Goal: Complete application form

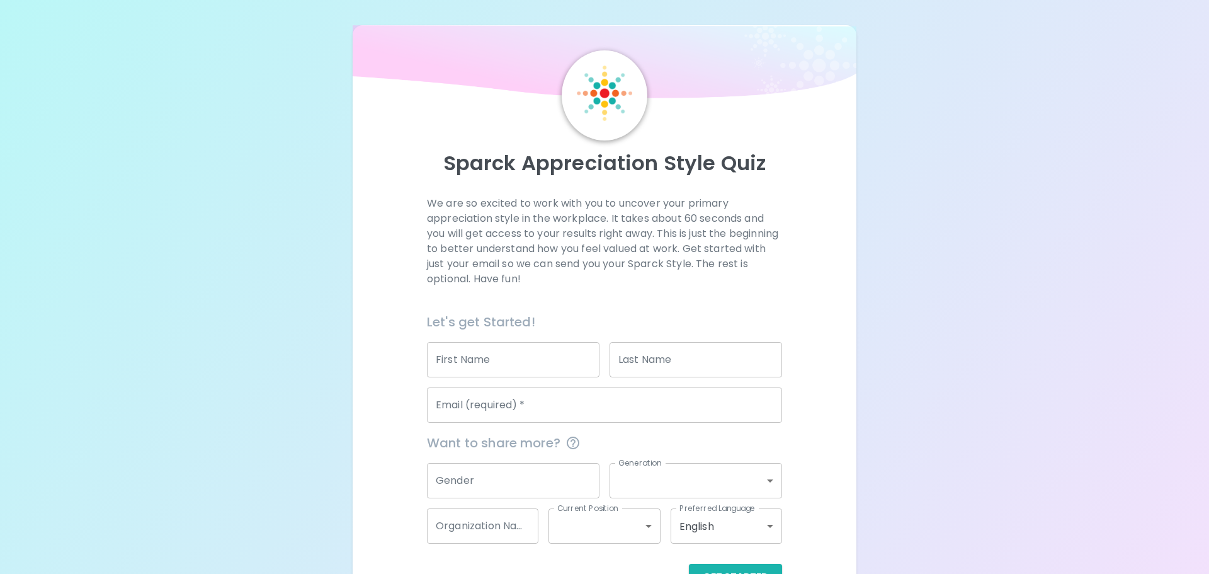
click at [531, 342] on input "First Name" at bounding box center [513, 359] width 173 height 35
type input "[PERSON_NAME]"
type input "[DEMOGRAPHIC_DATA]"
type input "[PERSON_NAME][EMAIL_ADDRESS][DOMAIN_NAME]"
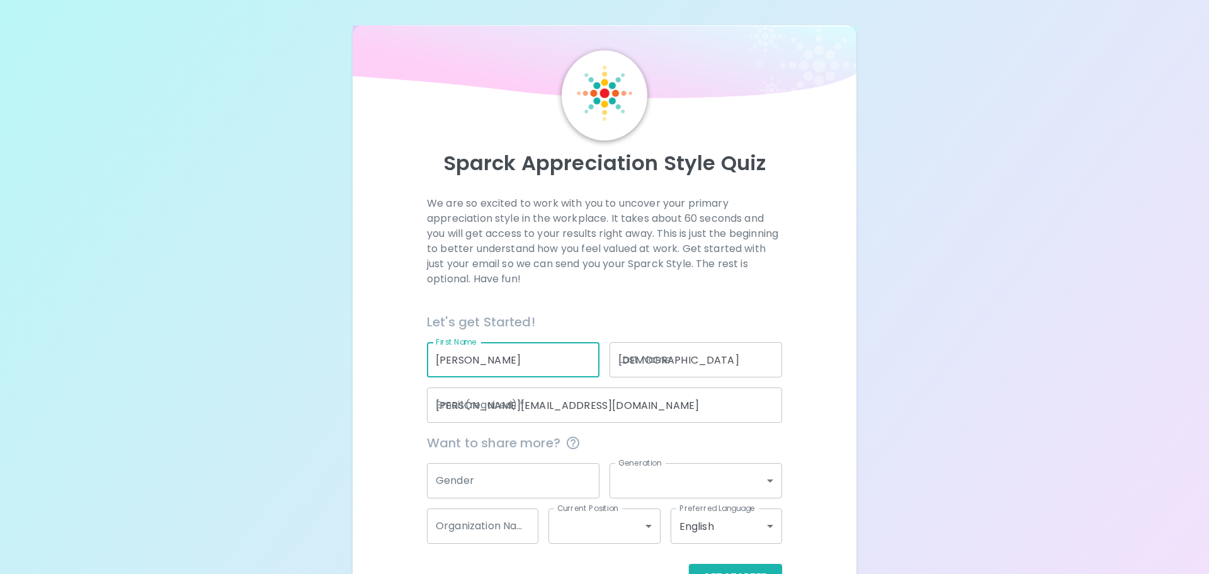
type input "Tyson Foods"
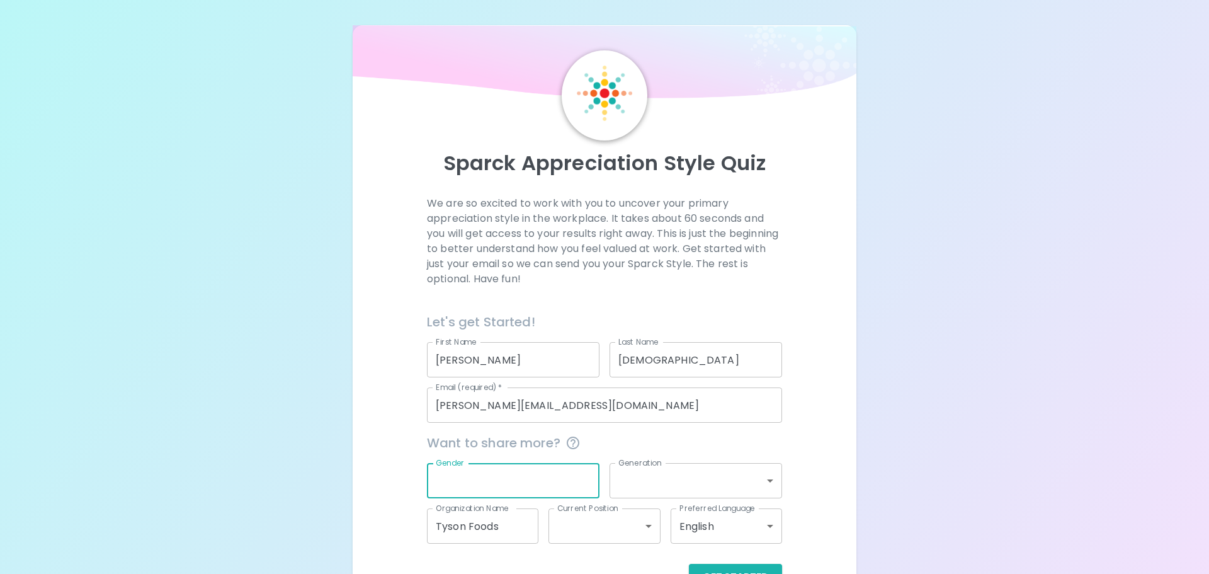
click at [536, 463] on input "Gender" at bounding box center [513, 480] width 173 height 35
type input "[DEMOGRAPHIC_DATA]"
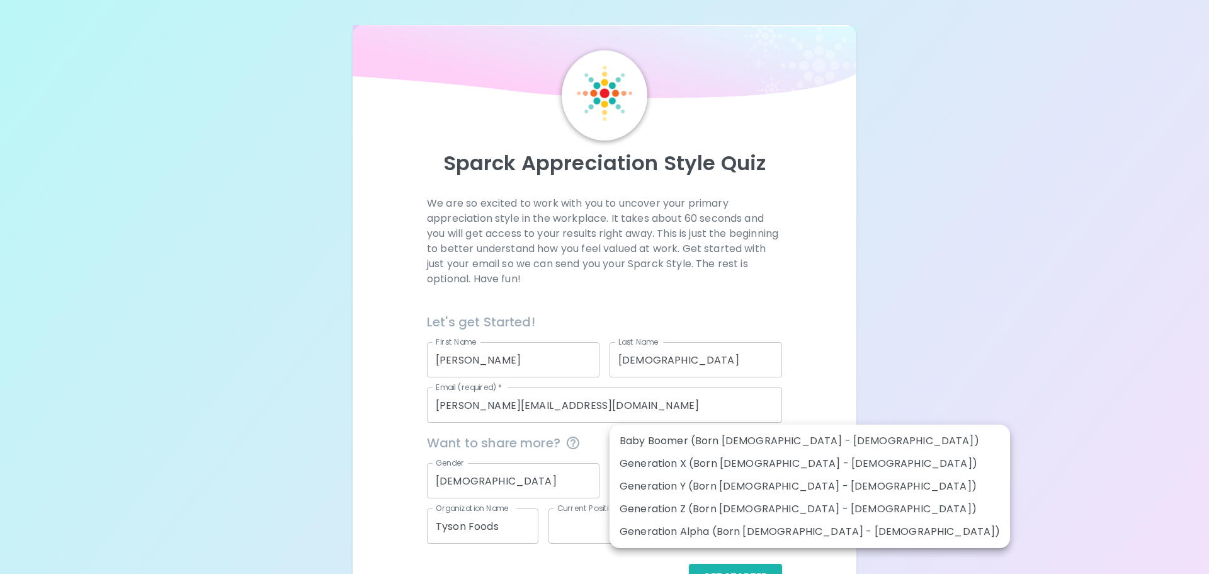
click at [635, 404] on body "Sparck Appreciation Style Quiz We are so excited to work with you to uncover yo…" at bounding box center [604, 307] width 1209 height 615
click at [752, 479] on li "Generation Y (Born [DEMOGRAPHIC_DATA] - [DEMOGRAPHIC_DATA])" at bounding box center [810, 486] width 401 height 23
type input "generation_y"
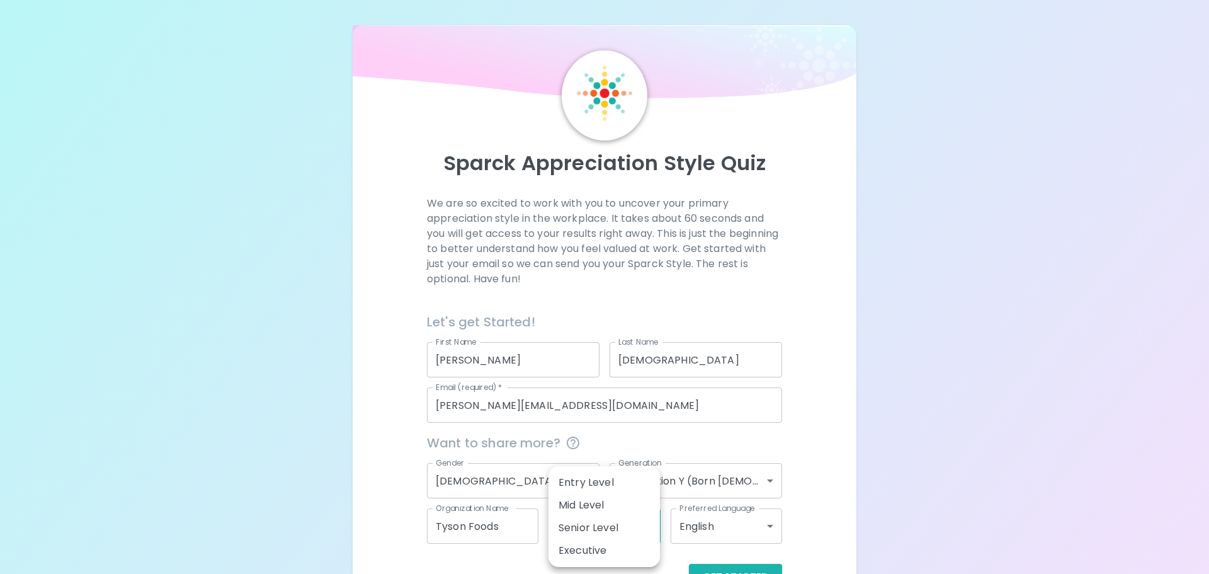
click at [582, 453] on body "Sparck Appreciation Style Quiz We are so excited to work with you to uncover yo…" at bounding box center [604, 307] width 1209 height 615
click at [589, 520] on li "Senior Level" at bounding box center [603, 527] width 111 height 23
type input "senior_level"
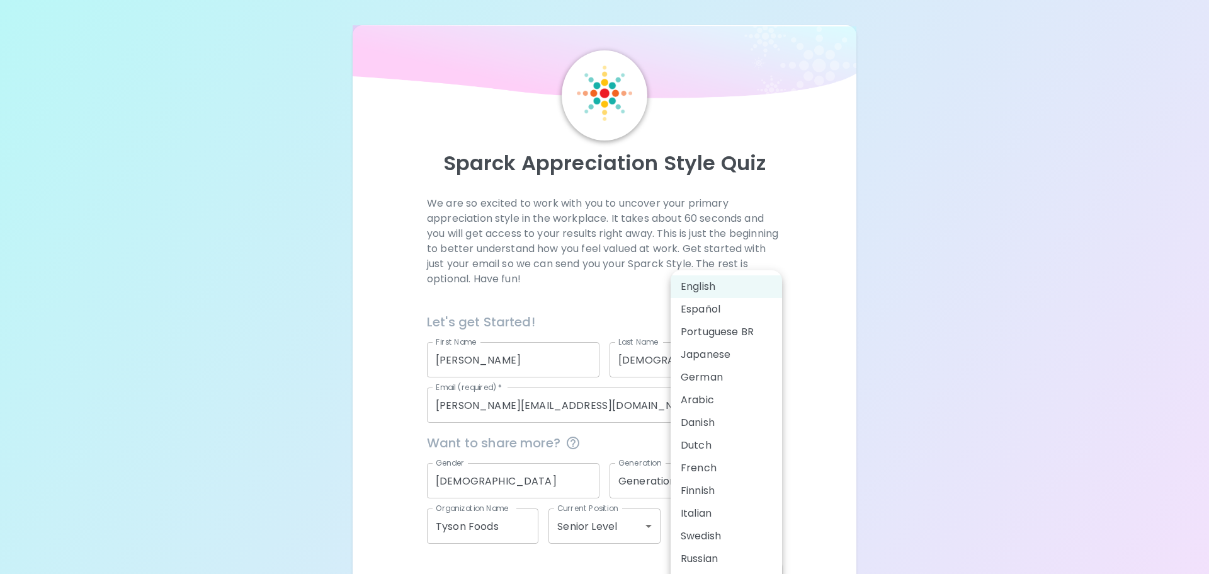
click at [707, 455] on body "Sparck Appreciation Style Quiz We are so excited to work with you to uncover yo…" at bounding box center [604, 307] width 1209 height 615
click at [611, 491] on div at bounding box center [604, 287] width 1209 height 574
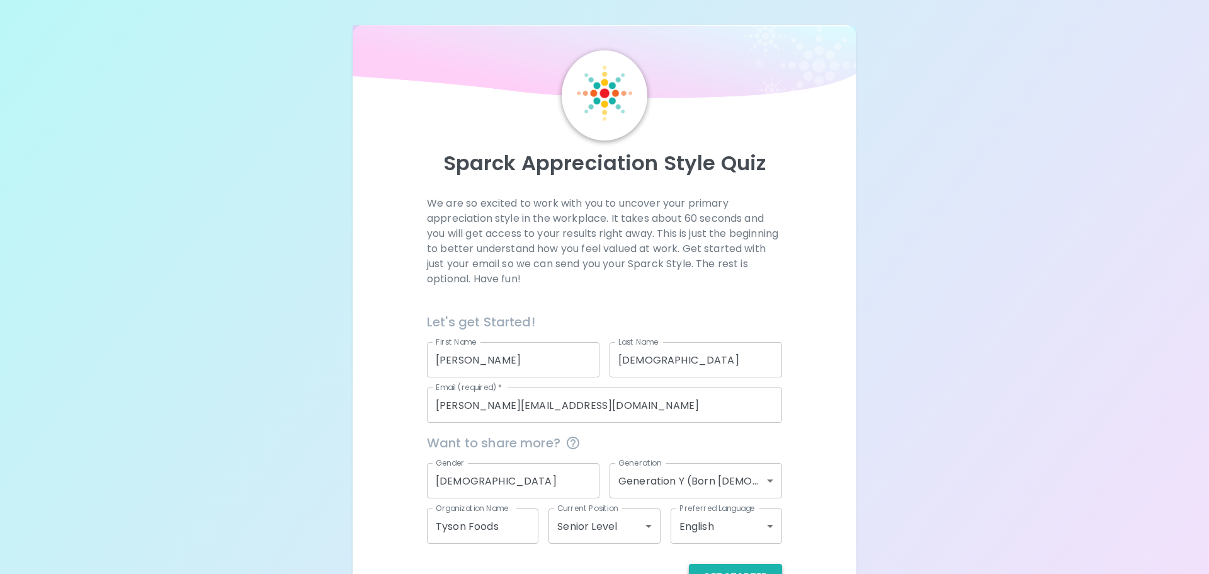
click at [729, 564] on button "Get Started" at bounding box center [735, 577] width 93 height 26
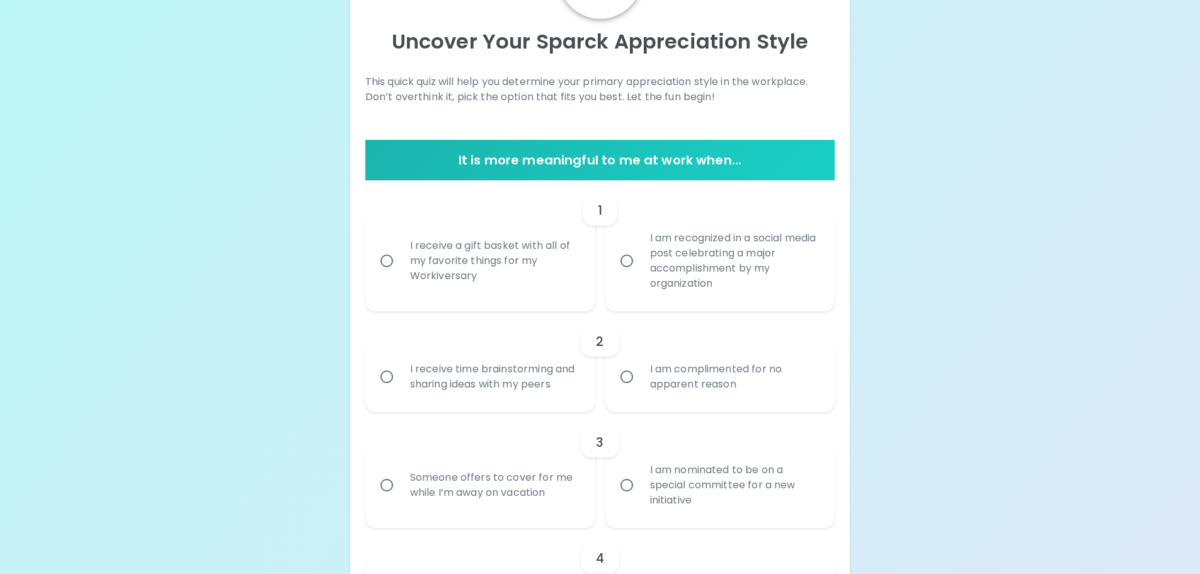
scroll to position [124, 0]
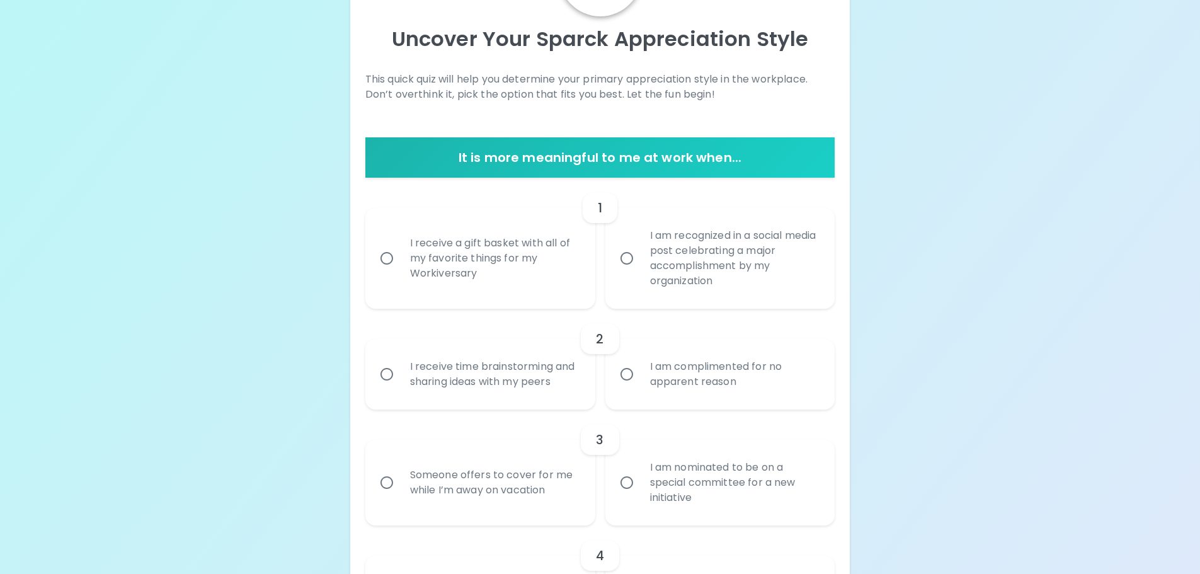
click at [724, 445] on div "I am nominated to be on a special committee for a new initiative" at bounding box center [734, 483] width 188 height 76
click at [640, 469] on input "I am nominated to be on a special committee for a new initiative" at bounding box center [626, 482] width 26 height 26
radio input "true"
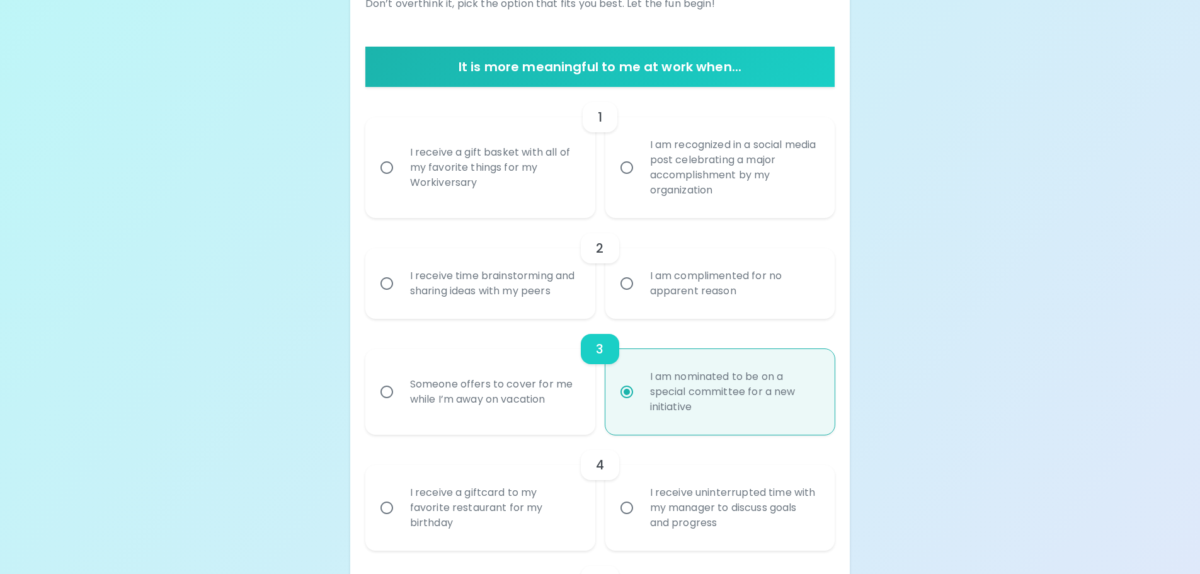
scroll to position [225, 0]
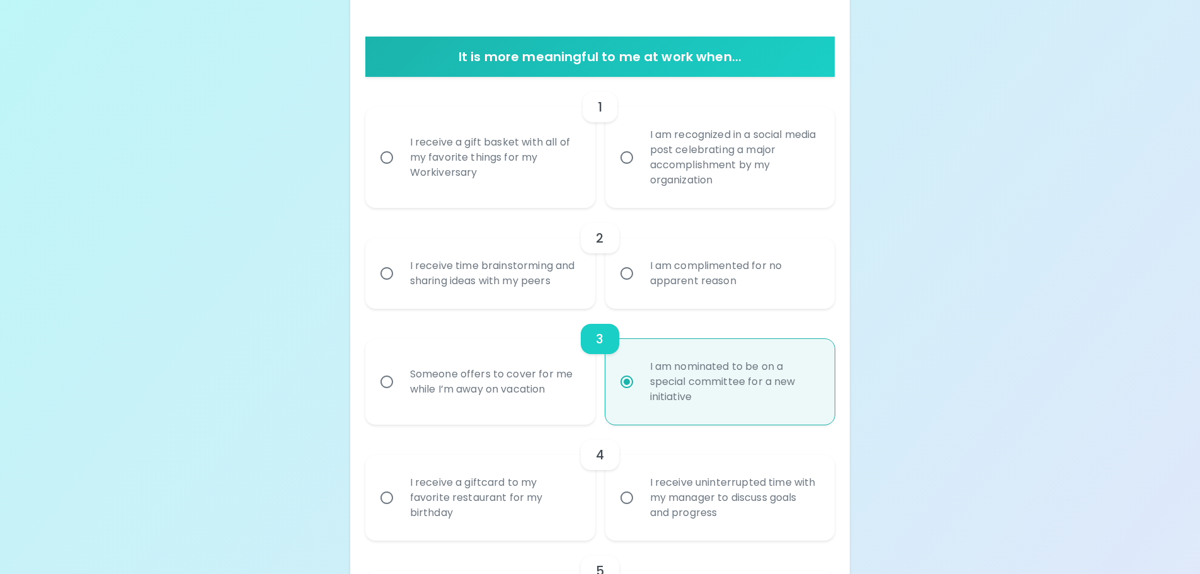
click at [775, 460] on div "I receive uninterrupted time with my manager to discuss goals and progress" at bounding box center [734, 498] width 188 height 76
click at [640, 484] on input "I receive uninterrupted time with my manager to discuss goals and progress" at bounding box center [626, 497] width 26 height 26
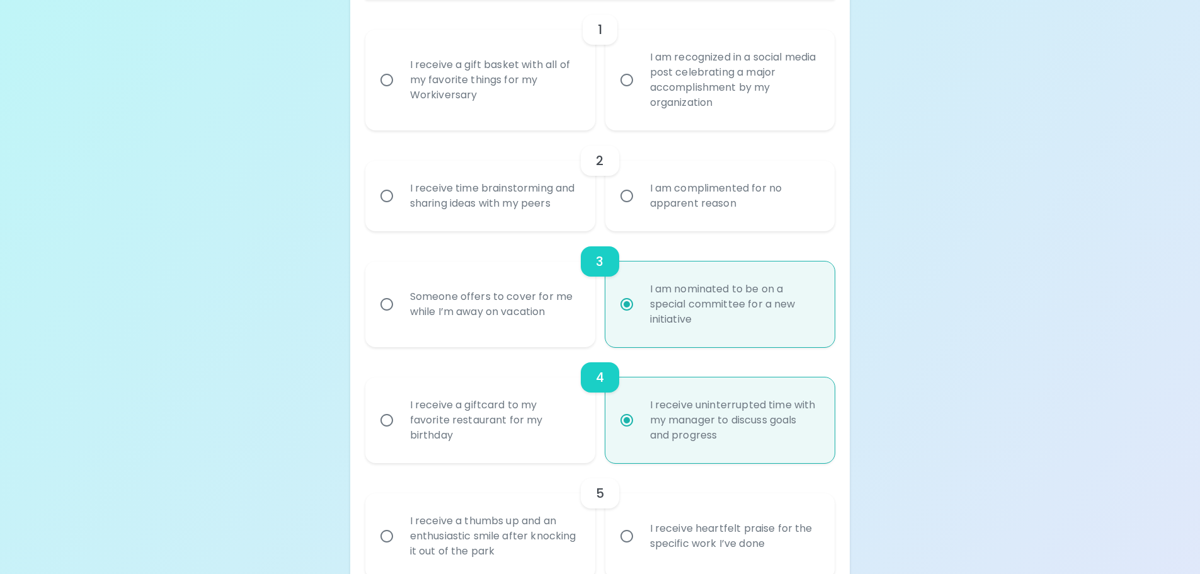
scroll to position [299, 0]
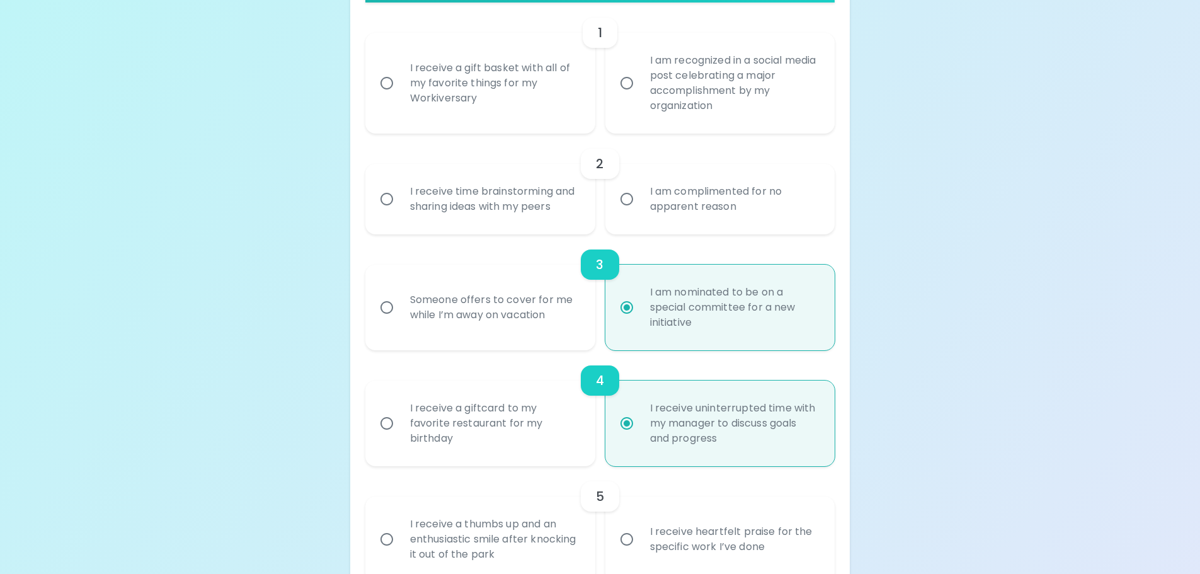
radio input "true"
click at [777, 169] on div "I am complimented for no apparent reason" at bounding box center [734, 199] width 188 height 60
click at [640, 186] on input "I am complimented for no apparent reason" at bounding box center [626, 199] width 26 height 26
radio input "false"
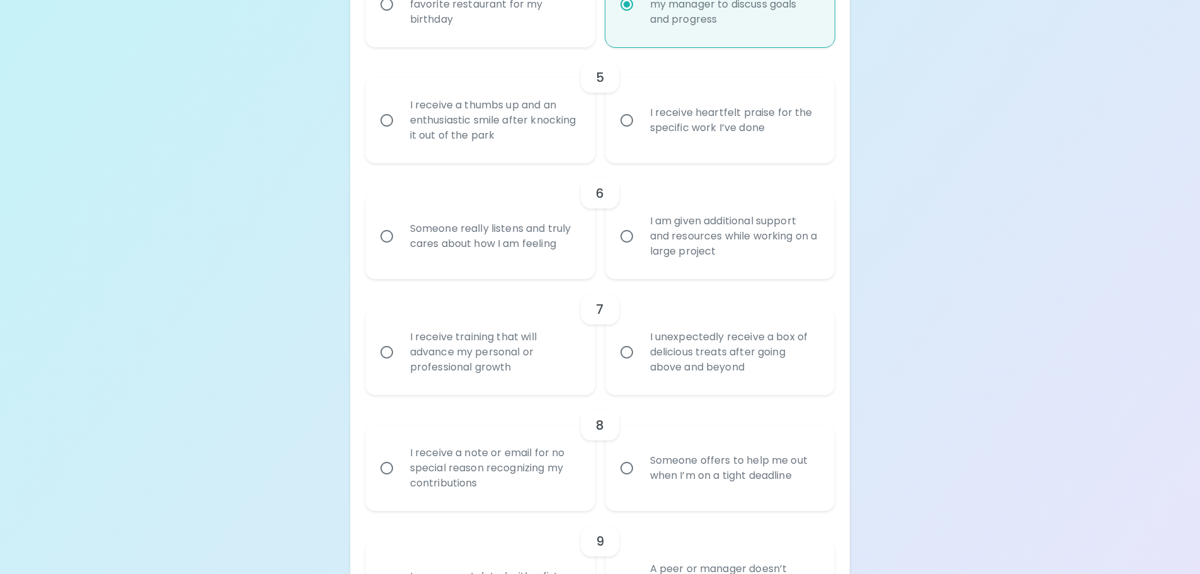
scroll to position [720, 0]
radio input "true"
click at [519, 428] on div "I receive a note or email for no special reason recognizing my contributions" at bounding box center [494, 466] width 188 height 76
click at [400, 453] on input "I receive a note or email for no special reason recognizing my contributions" at bounding box center [386, 466] width 26 height 26
radio input "false"
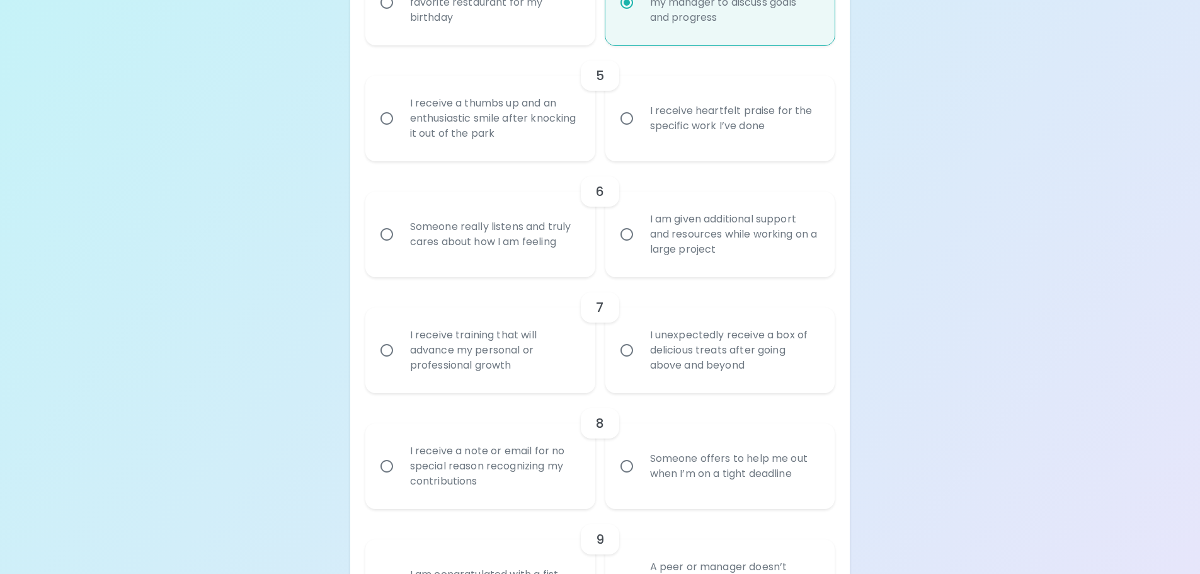
radio input "true"
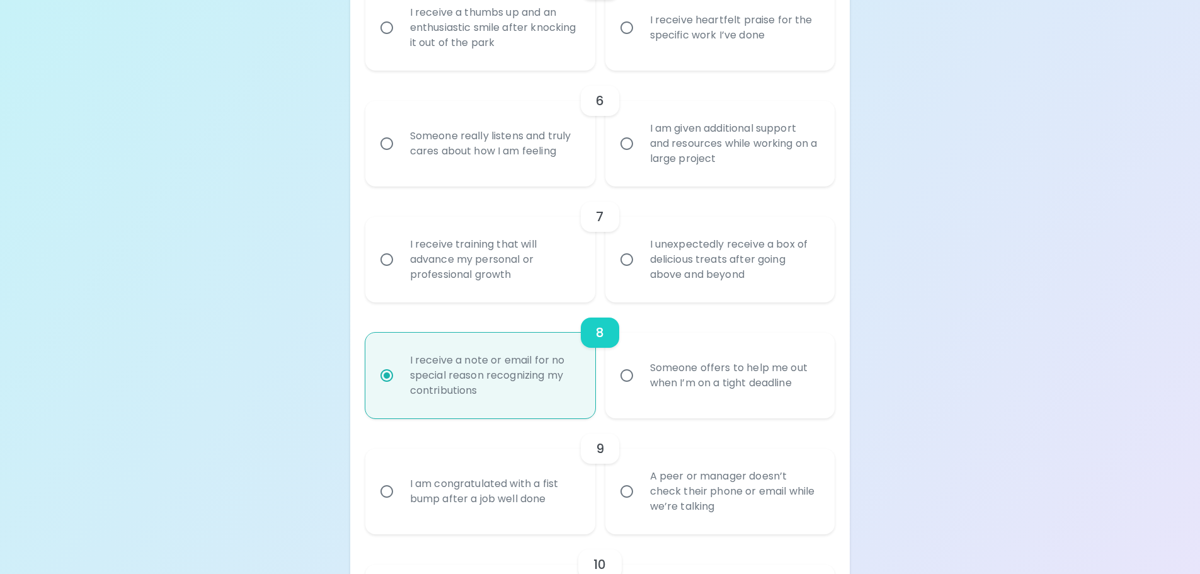
scroll to position [821, 0]
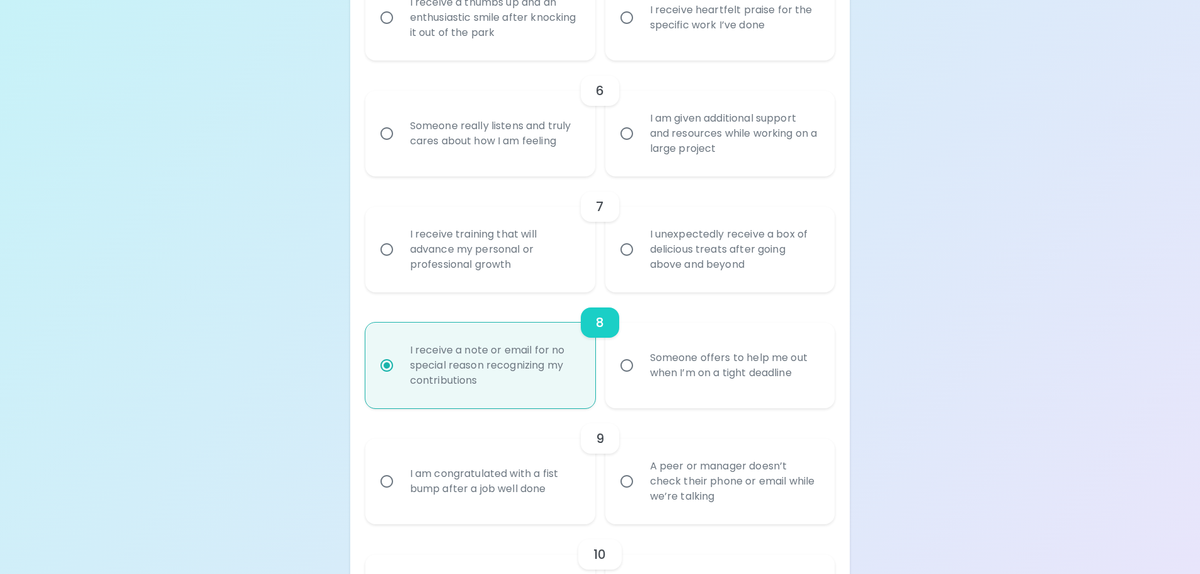
radio input "true"
click at [548, 451] on div "I am congratulated with a fist bump after a job well done" at bounding box center [494, 481] width 188 height 60
click at [400, 468] on input "I am congratulated with a fist bump after a job well done" at bounding box center [386, 481] width 26 height 26
radio input "false"
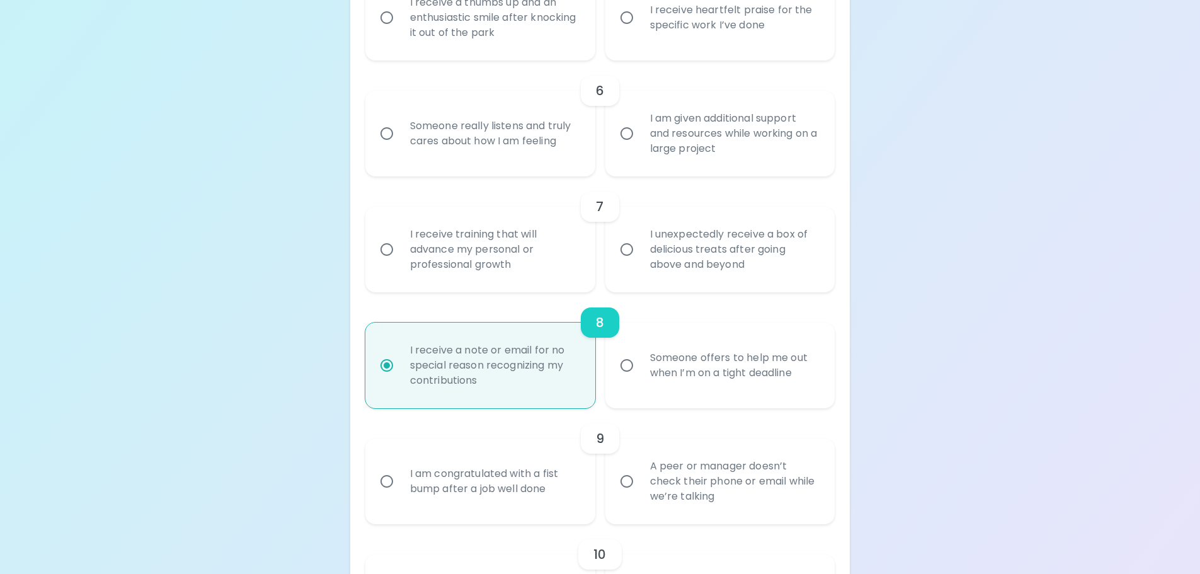
radio input "false"
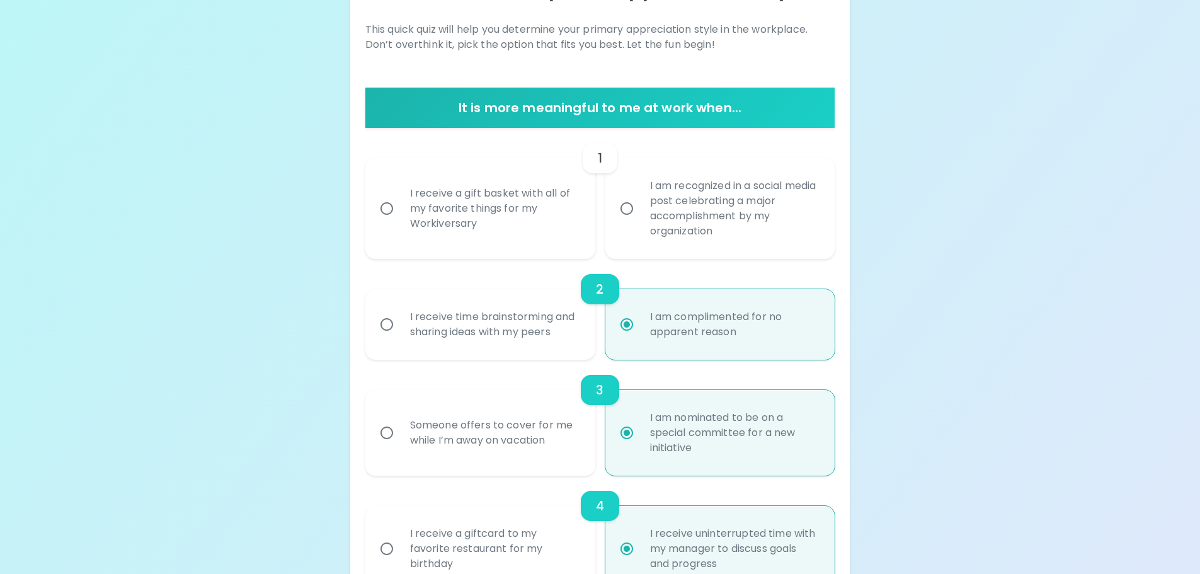
scroll to position [173, 0]
radio input "true"
click at [530, 203] on label "I receive a gift basket with all of my favorite things for my Workiversary" at bounding box center [473, 209] width 230 height 101
click at [400, 203] on input "I receive a gift basket with all of my favorite things for my Workiversary" at bounding box center [386, 209] width 26 height 26
radio input "false"
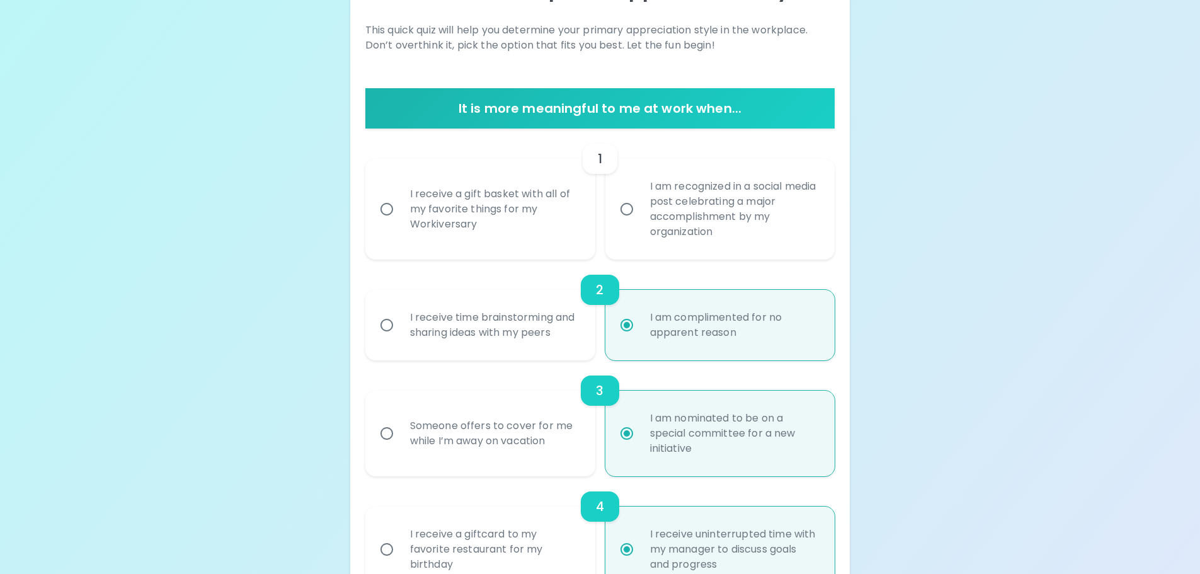
radio input "false"
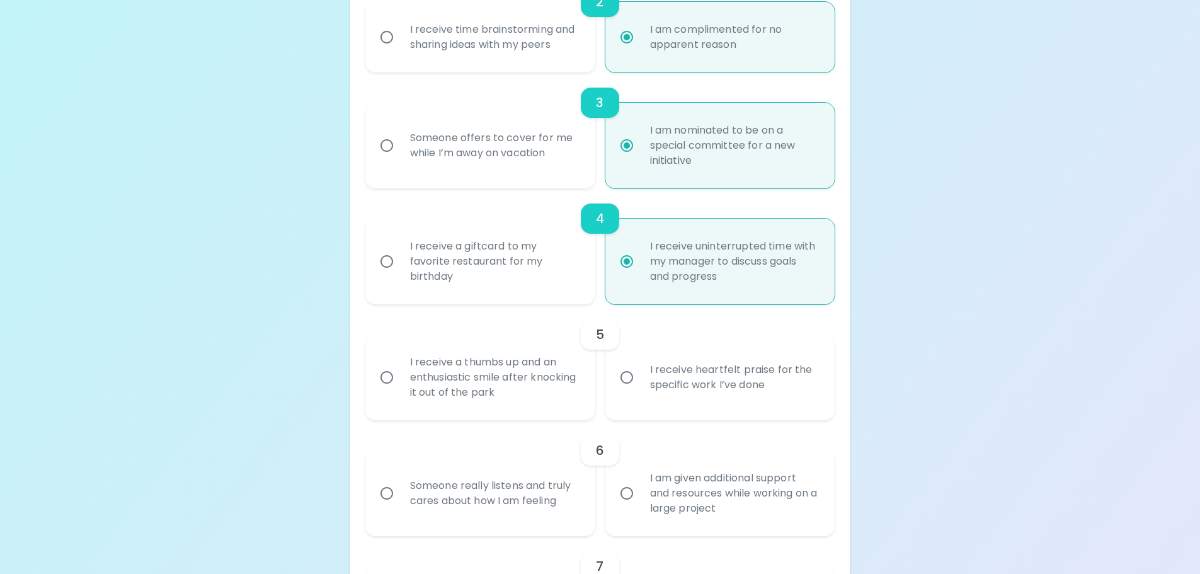
scroll to position [462, 0]
radio input "true"
click at [540, 339] on div "I receive a thumbs up and an enthusiastic smile after knocking it out of the pa…" at bounding box center [494, 377] width 188 height 76
click at [400, 363] on input "I receive a thumbs up and an enthusiastic smile after knocking it out of the pa…" at bounding box center [386, 376] width 26 height 26
radio input "false"
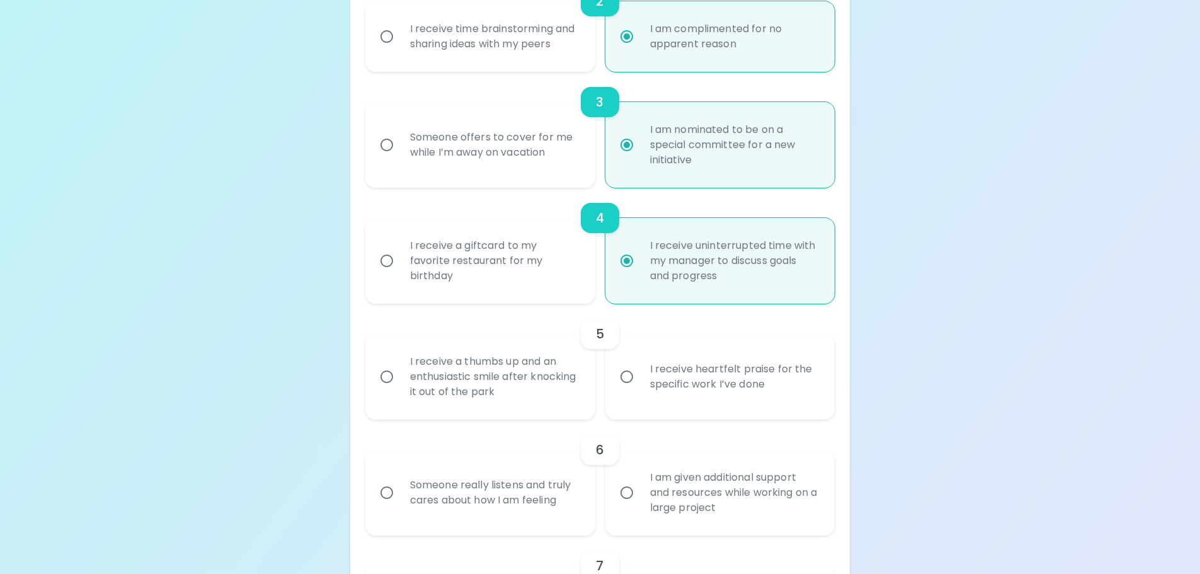
radio input "false"
radio input "true"
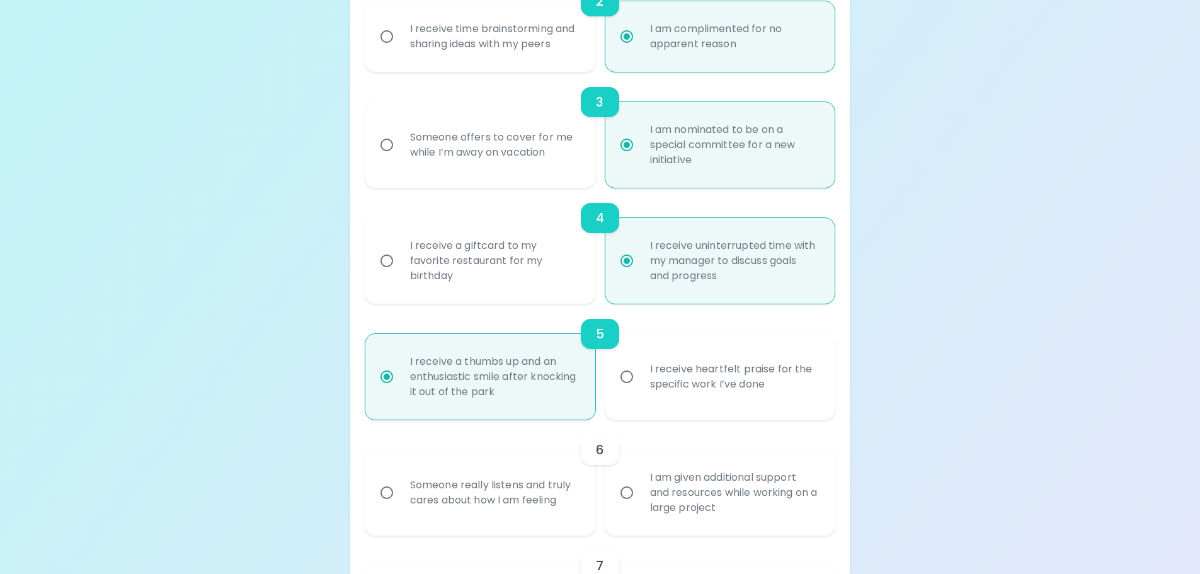
scroll to position [562, 0]
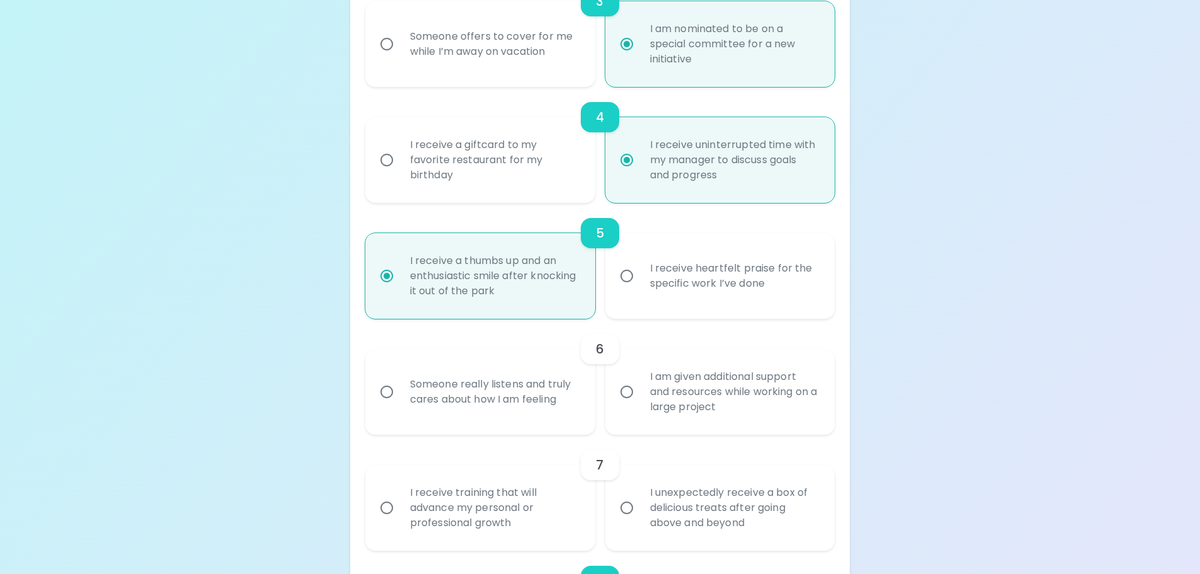
radio input "true"
click at [690, 246] on div "I receive heartfelt praise for the specific work I’ve done" at bounding box center [734, 276] width 188 height 60
click at [640, 263] on input "I receive heartfelt praise for the specific work I’ve done" at bounding box center [626, 276] width 26 height 26
radio input "false"
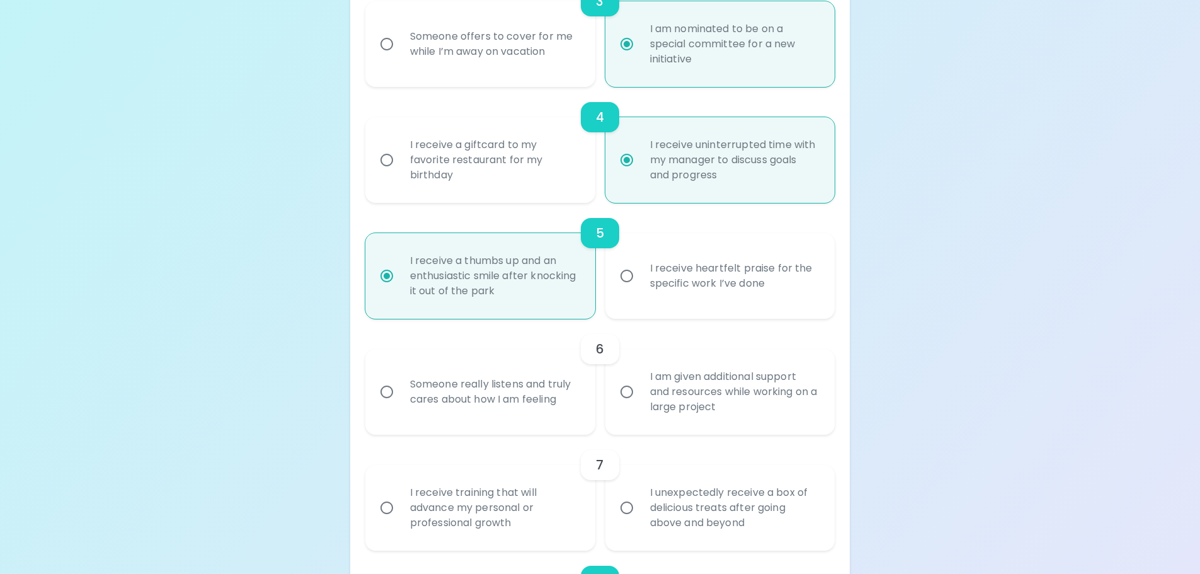
radio input "false"
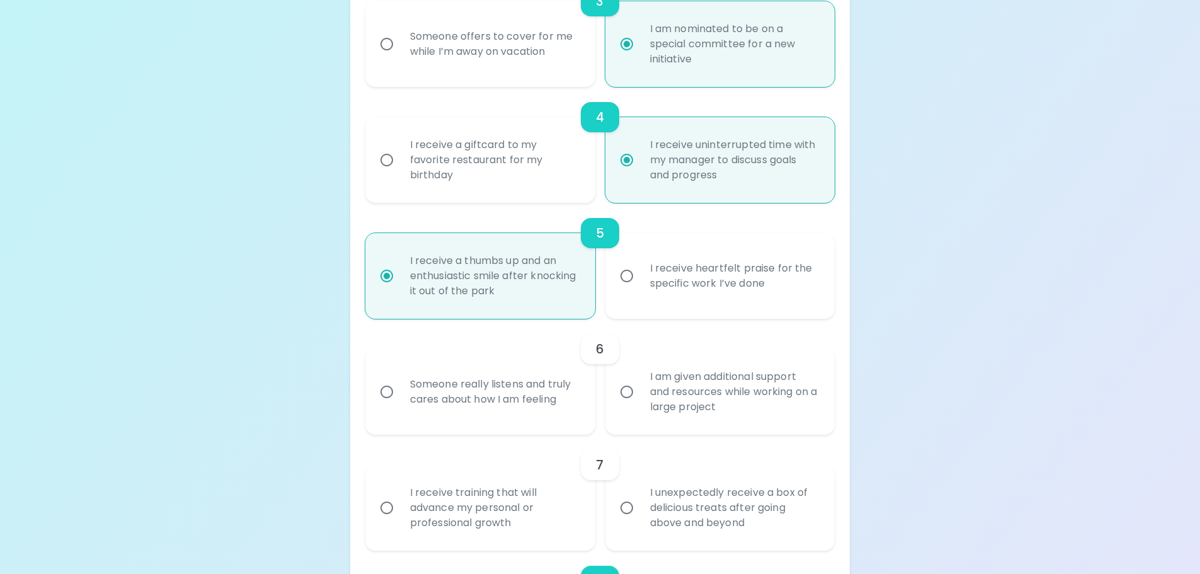
radio input "true"
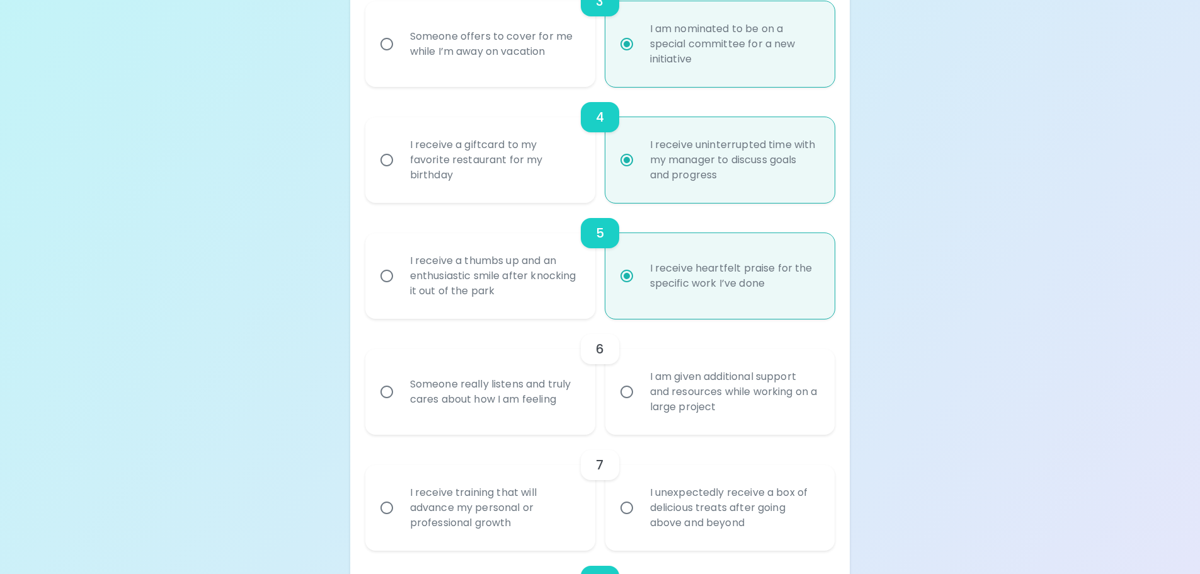
radio input "true"
click at [700, 354] on div "I am given additional support and resources while working on a large project" at bounding box center [734, 392] width 188 height 76
click at [640, 378] on input "I am given additional support and resources while working on a large project" at bounding box center [626, 391] width 26 height 26
radio input "false"
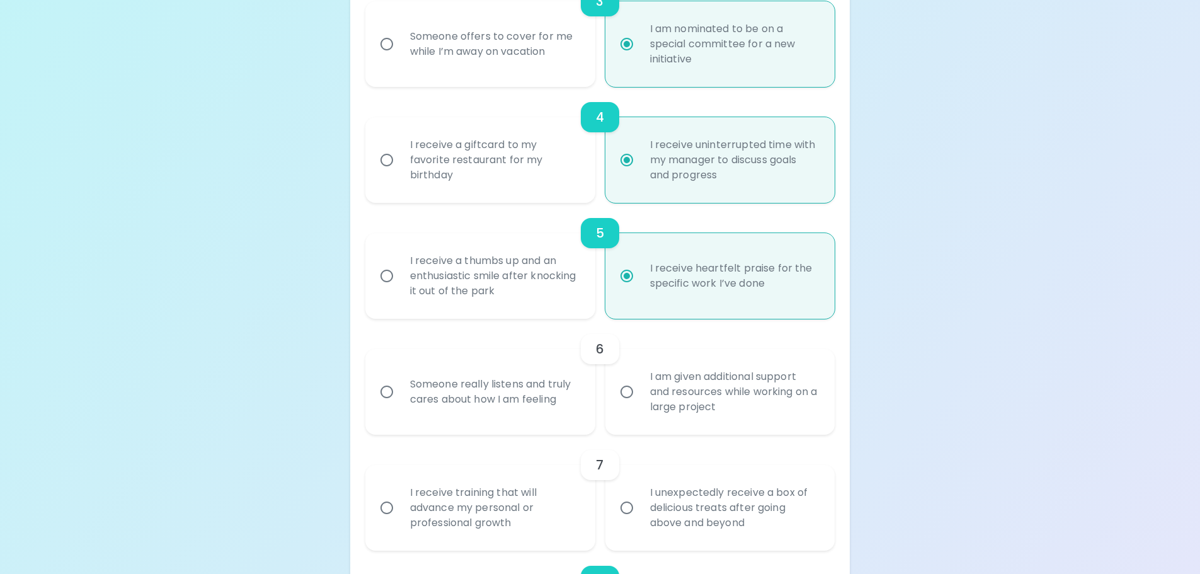
radio input "false"
radio input "true"
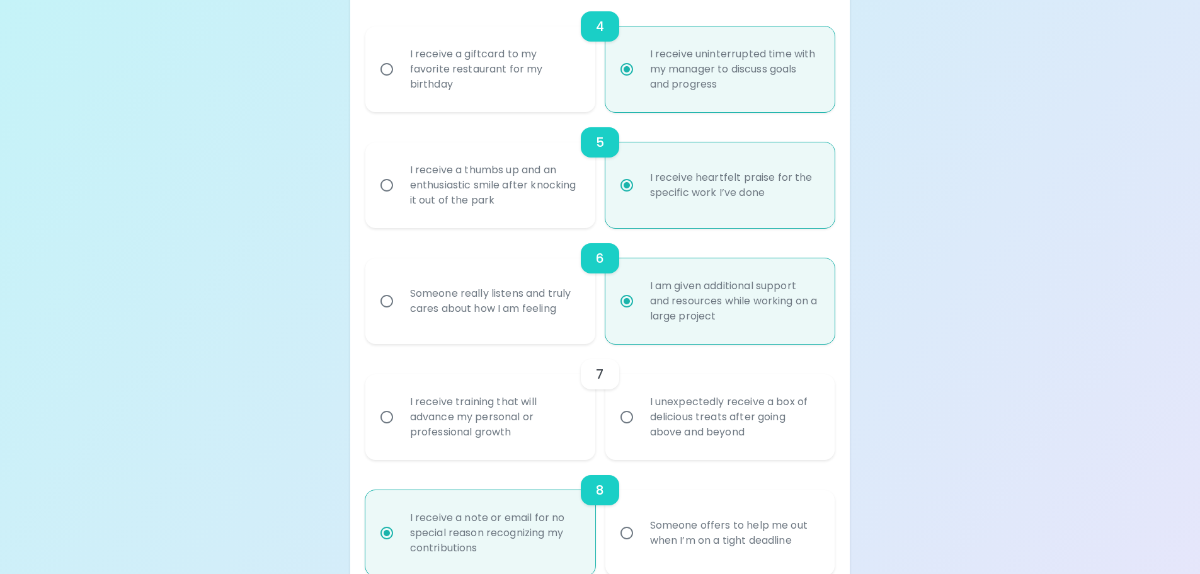
scroll to position [663, 0]
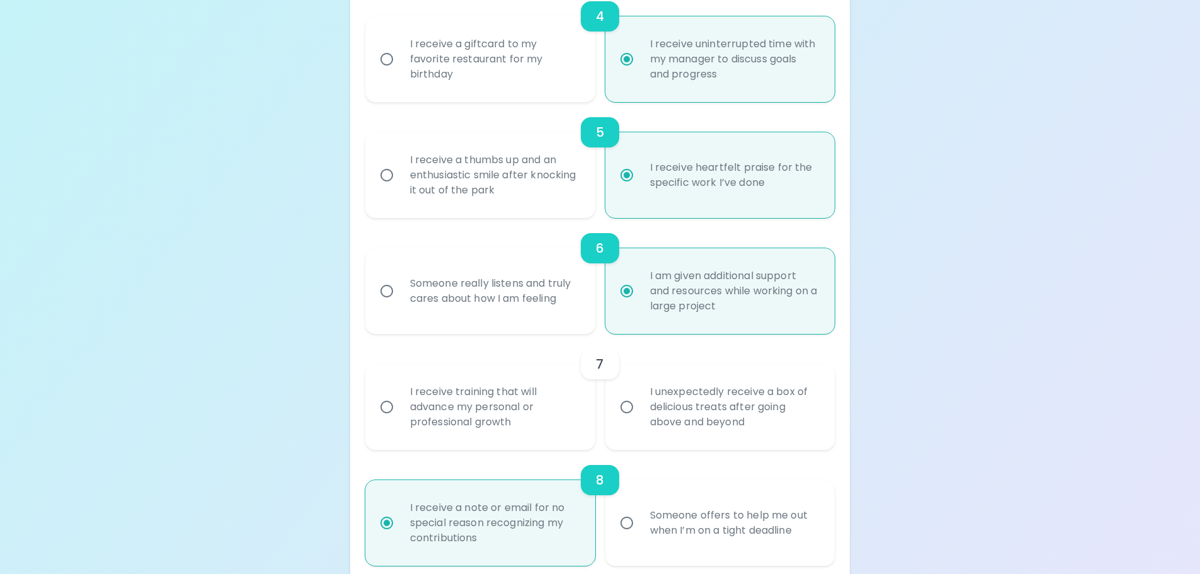
radio input "true"
click at [487, 261] on div "Someone really listens and truly cares about how I am feeling" at bounding box center [494, 291] width 188 height 60
click at [400, 278] on input "Someone really listens and truly cares about how I am feeling" at bounding box center [386, 291] width 26 height 26
radio input "false"
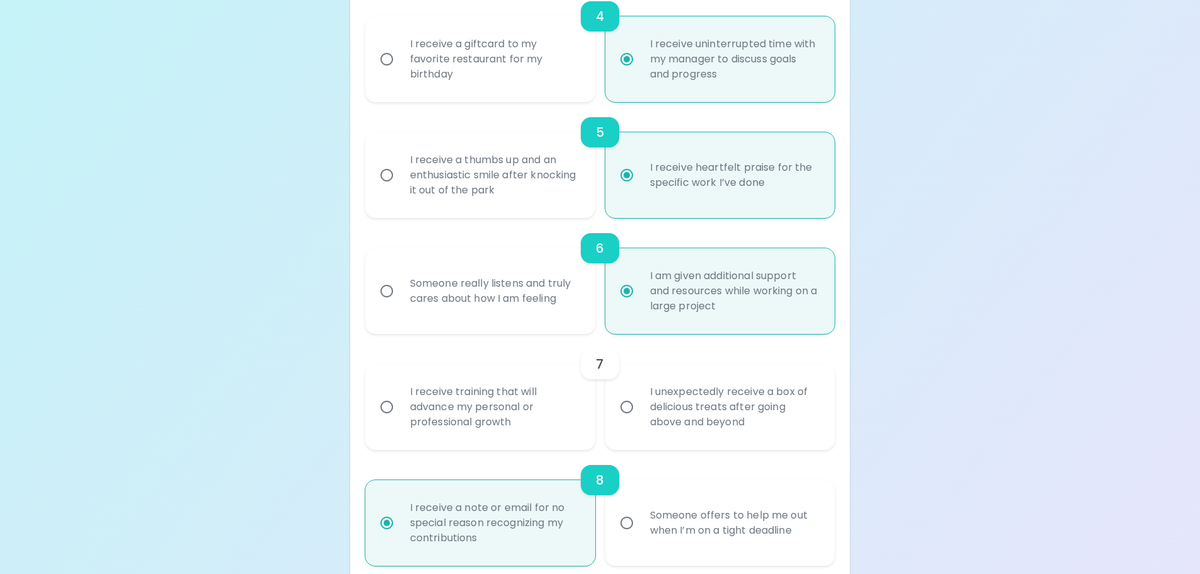
radio input "false"
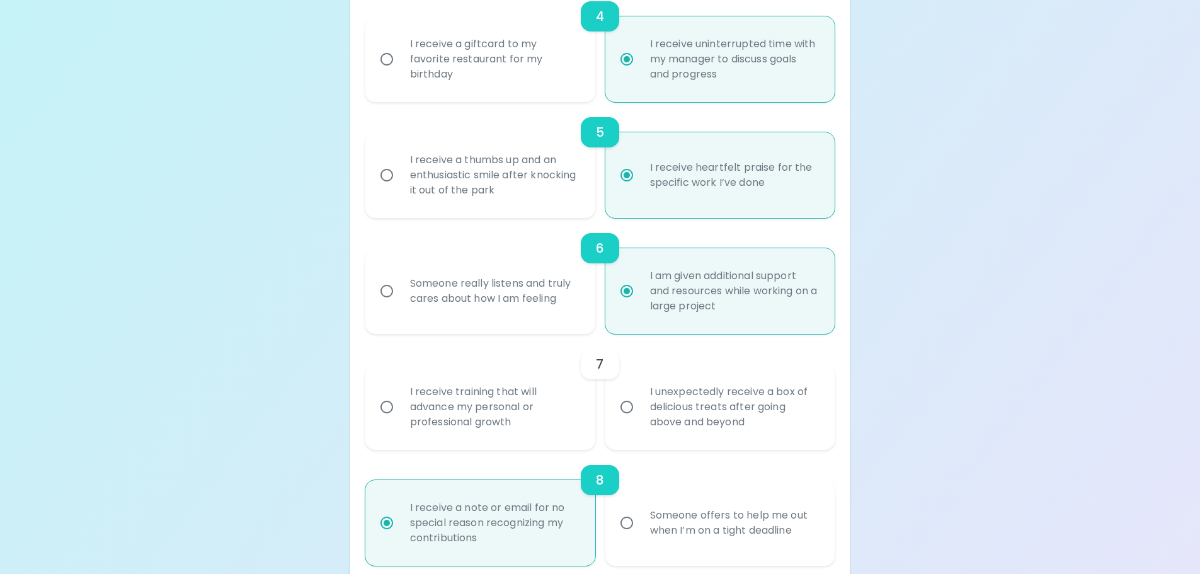
radio input "false"
radio input "true"
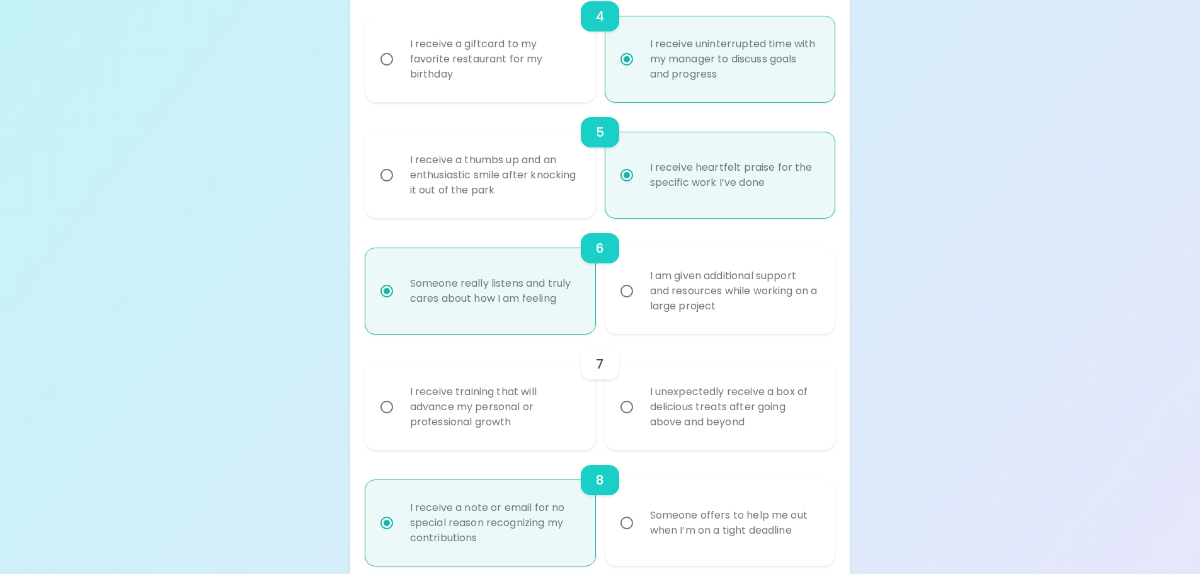
radio input "true"
click at [548, 369] on div "I receive training that will advance my personal or professional growth" at bounding box center [494, 407] width 188 height 76
click at [400, 394] on input "I receive training that will advance my personal or professional growth" at bounding box center [386, 407] width 26 height 26
radio input "false"
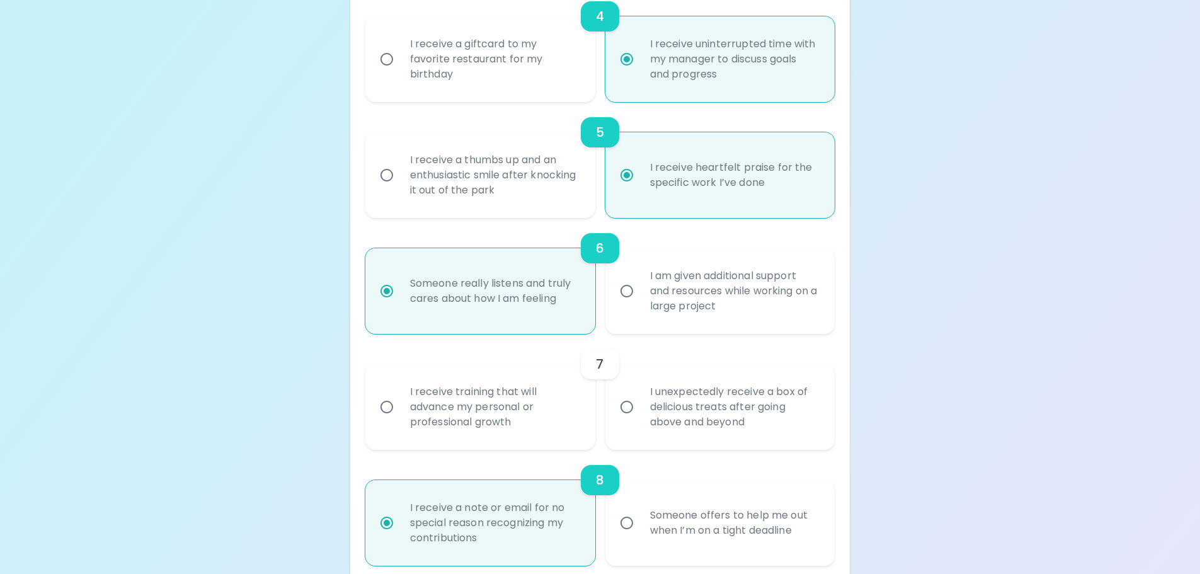
radio input "false"
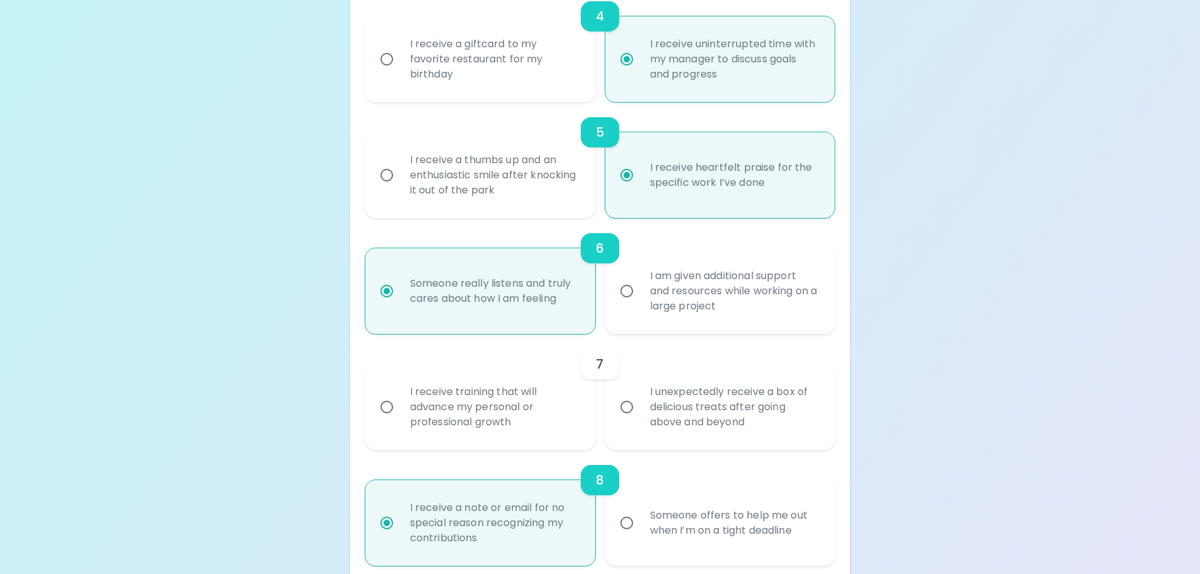
radio input "true"
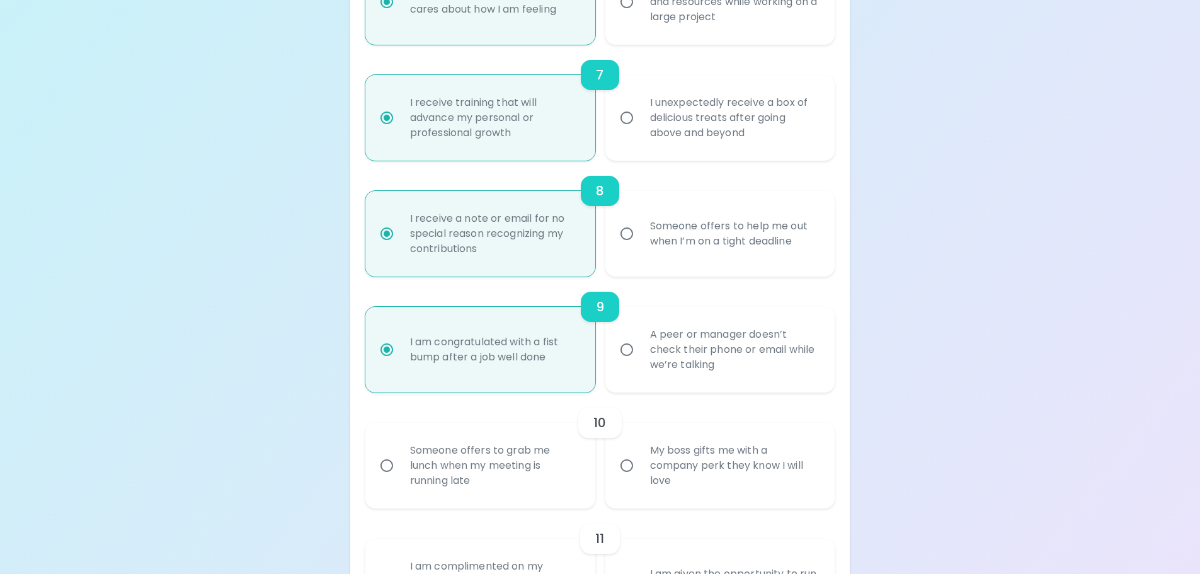
scroll to position [953, 0]
radio input "true"
click at [746, 427] on div "My boss gifts me with a company perk they know I will love" at bounding box center [734, 465] width 188 height 76
click at [640, 452] on input "My boss gifts me with a company perk they know I will love" at bounding box center [626, 465] width 26 height 26
radio input "false"
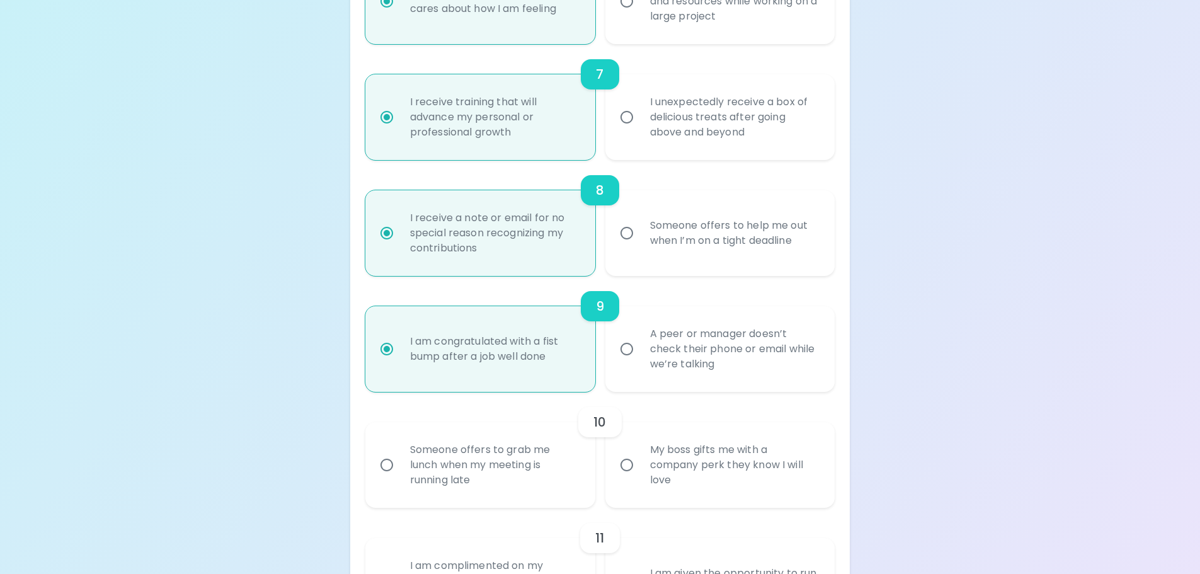
radio input "false"
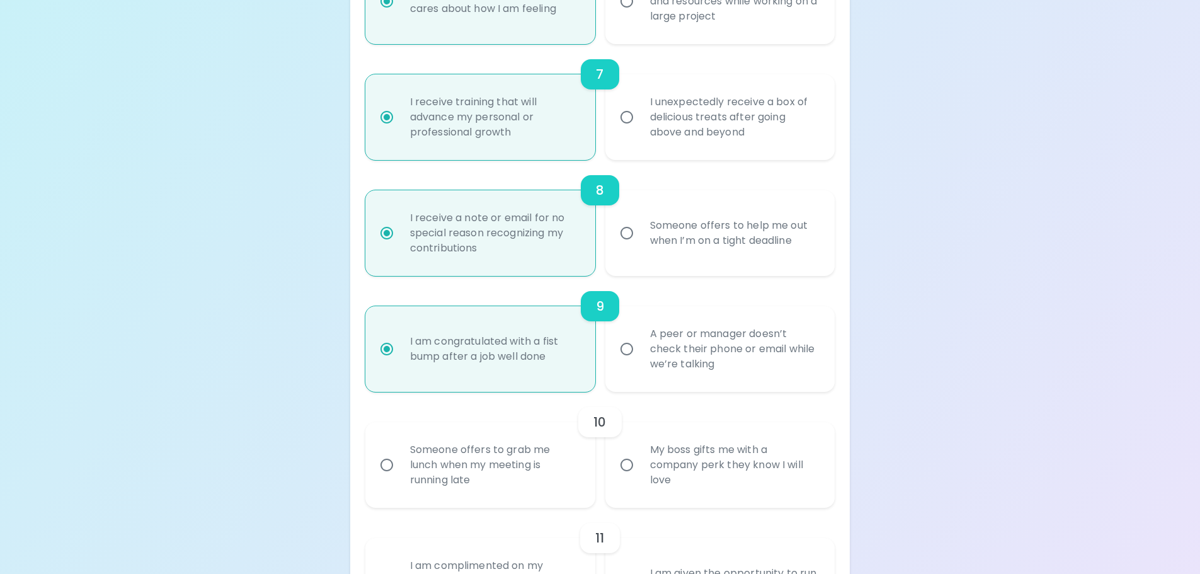
radio input "false"
radio input "true"
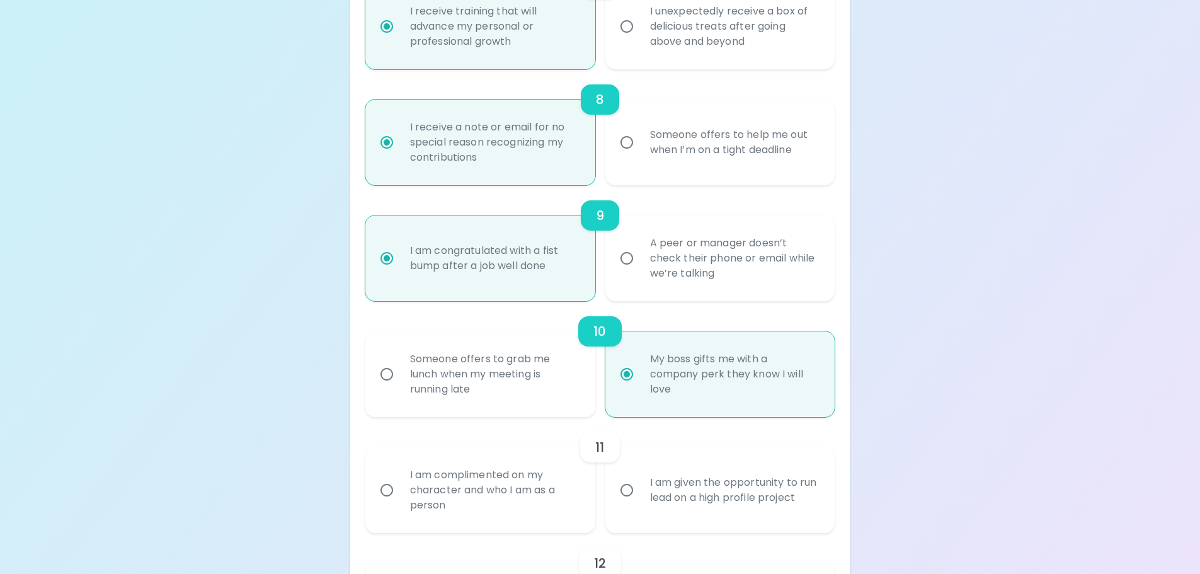
scroll to position [1054, 0]
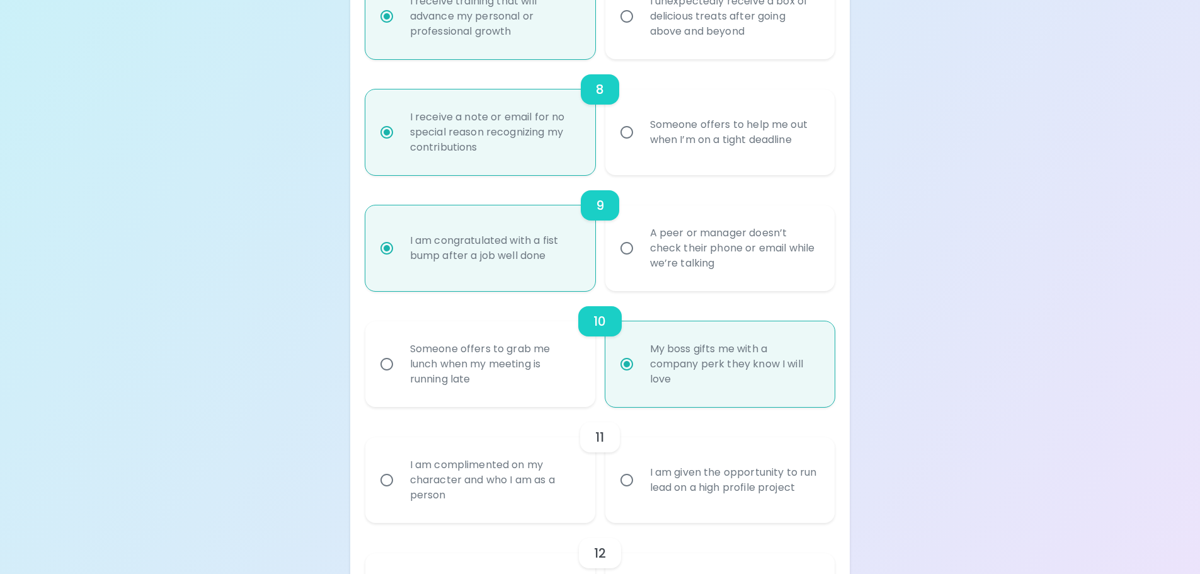
radio input "true"
click at [712, 450] on div "I am given the opportunity to run lead on a high profile project" at bounding box center [734, 480] width 188 height 60
click at [640, 467] on input "I am given the opportunity to run lead on a high profile project" at bounding box center [626, 480] width 26 height 26
radio input "false"
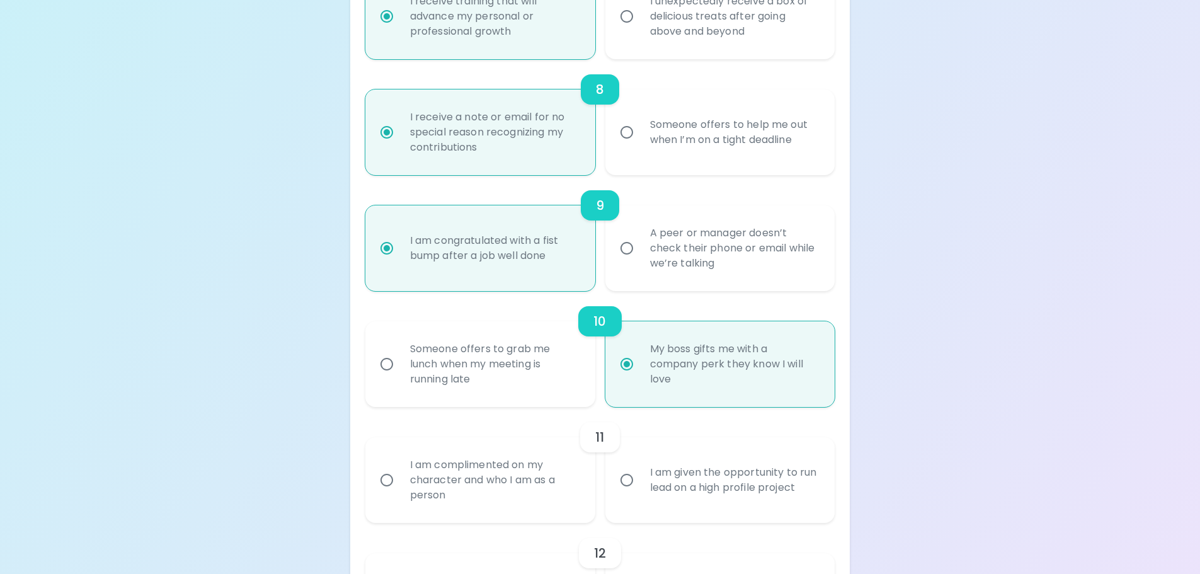
radio input "false"
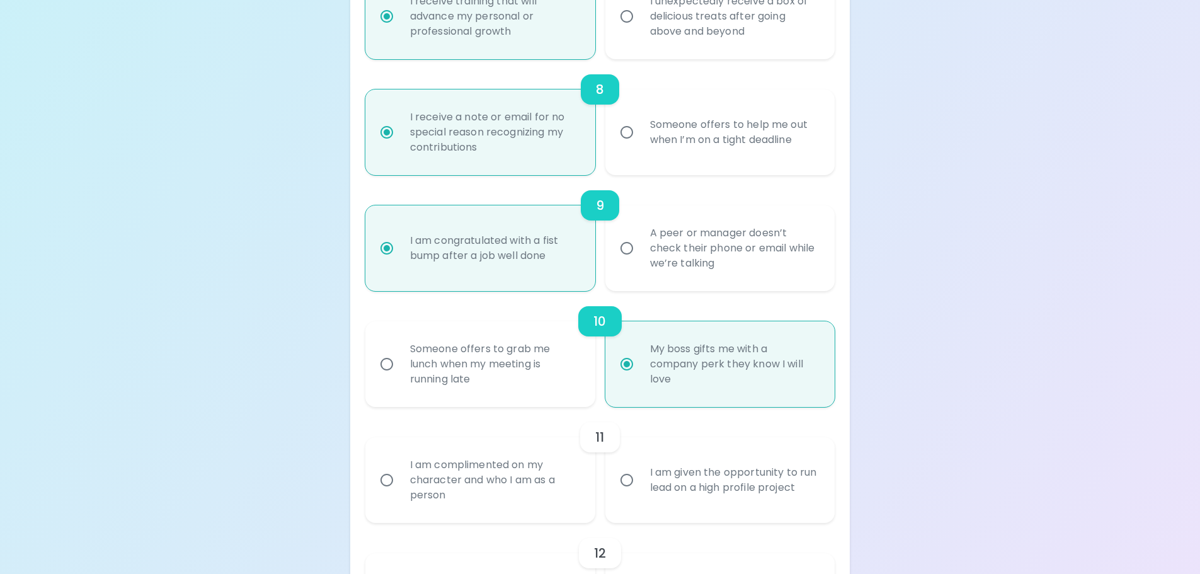
radio input "false"
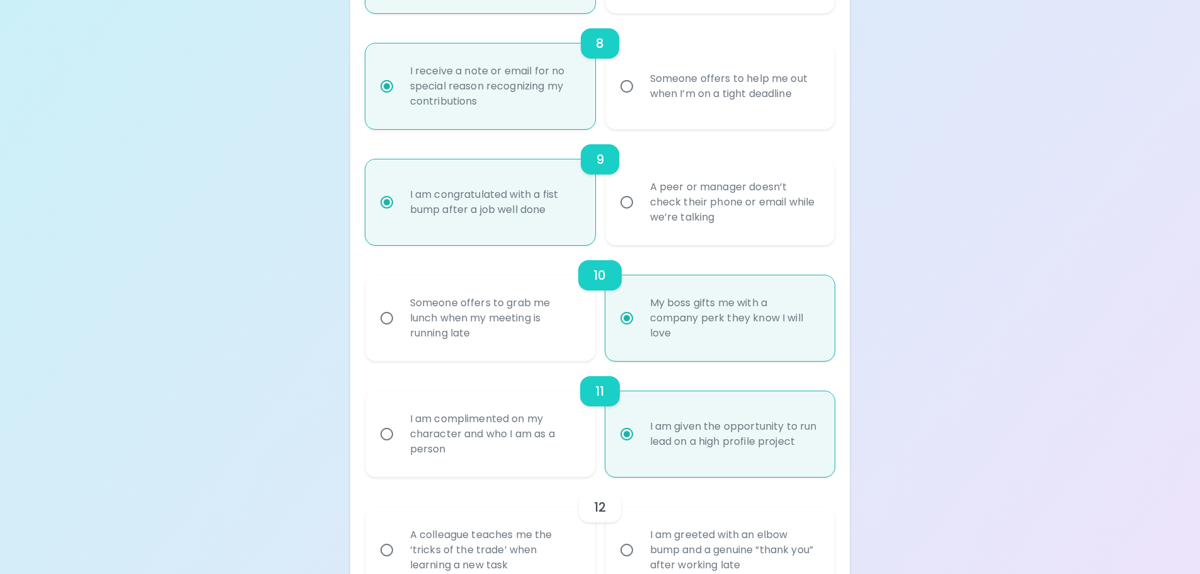
scroll to position [1100, 0]
radio input "true"
click at [504, 511] on div "A colleague teaches me the ‘tricks of the trade’ when learning a new task" at bounding box center [494, 549] width 188 height 76
click at [400, 536] on input "A colleague teaches me the ‘tricks of the trade’ when learning a new task" at bounding box center [386, 549] width 26 height 26
radio input "false"
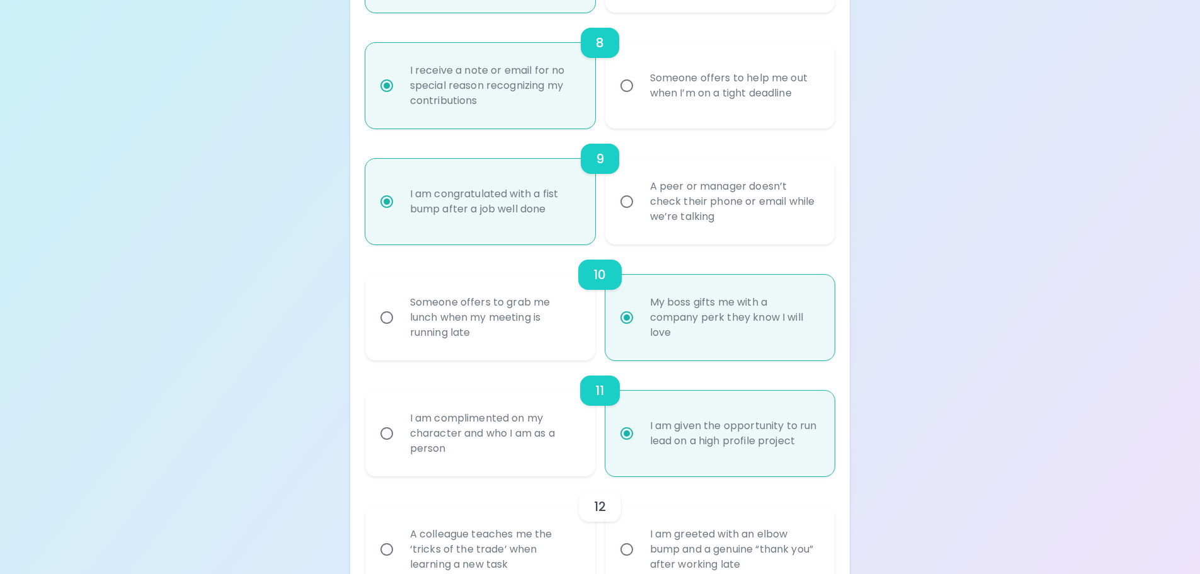
radio input "false"
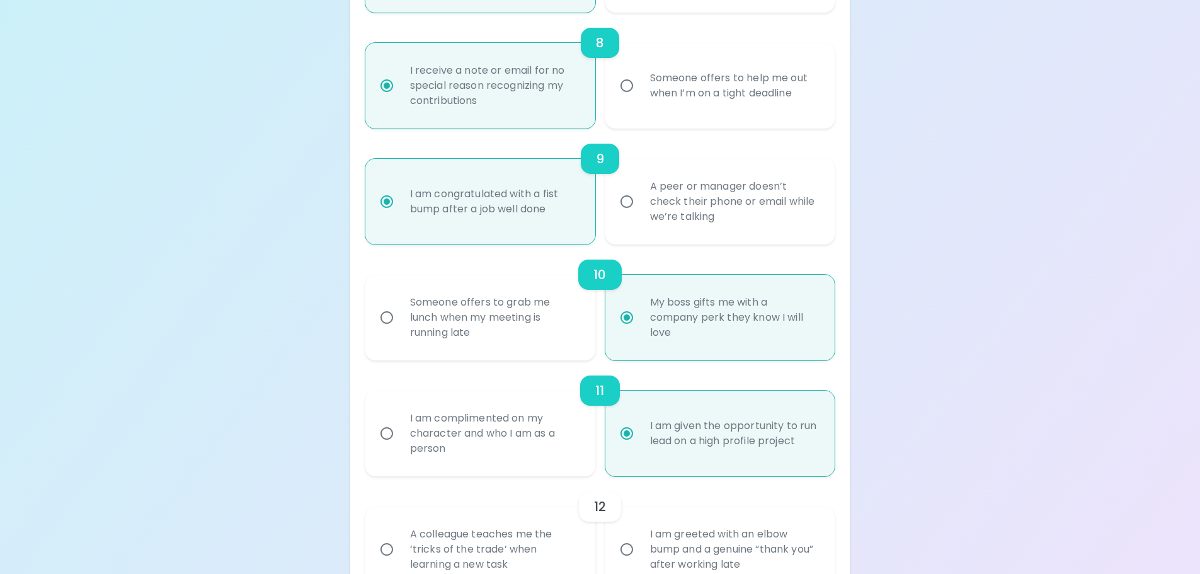
radio input "false"
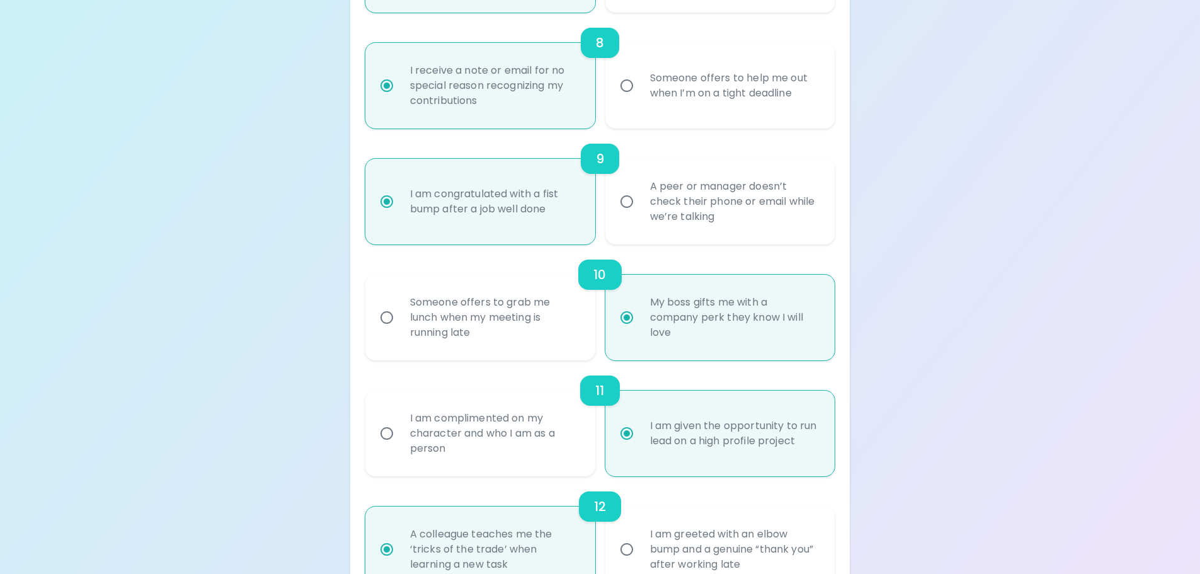
radio input "true"
radio input "false"
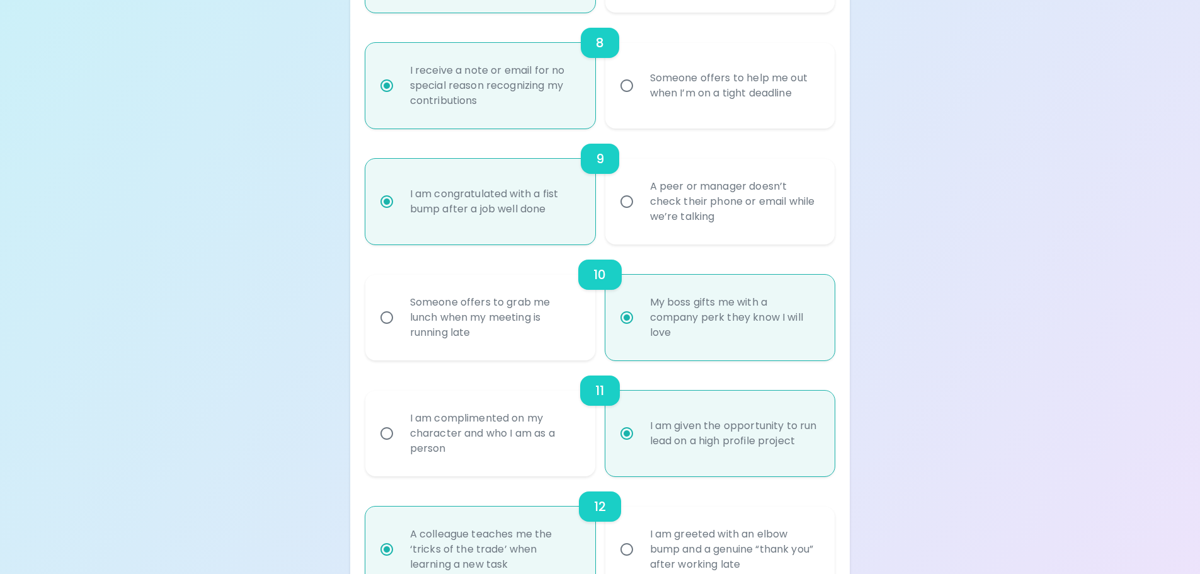
radio input "false"
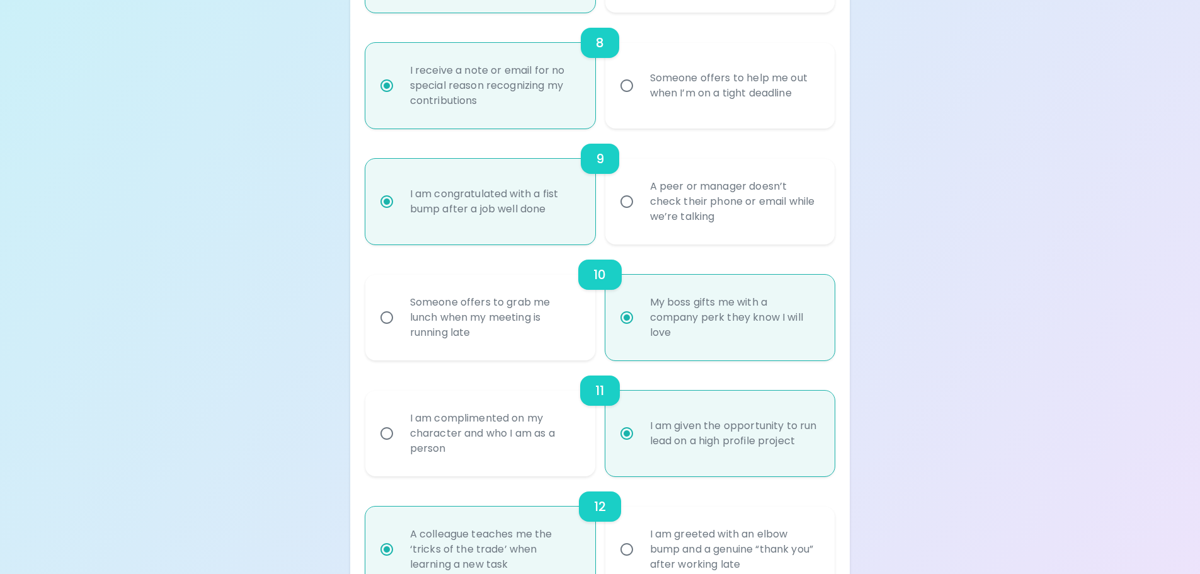
radio input "false"
radio input "true"
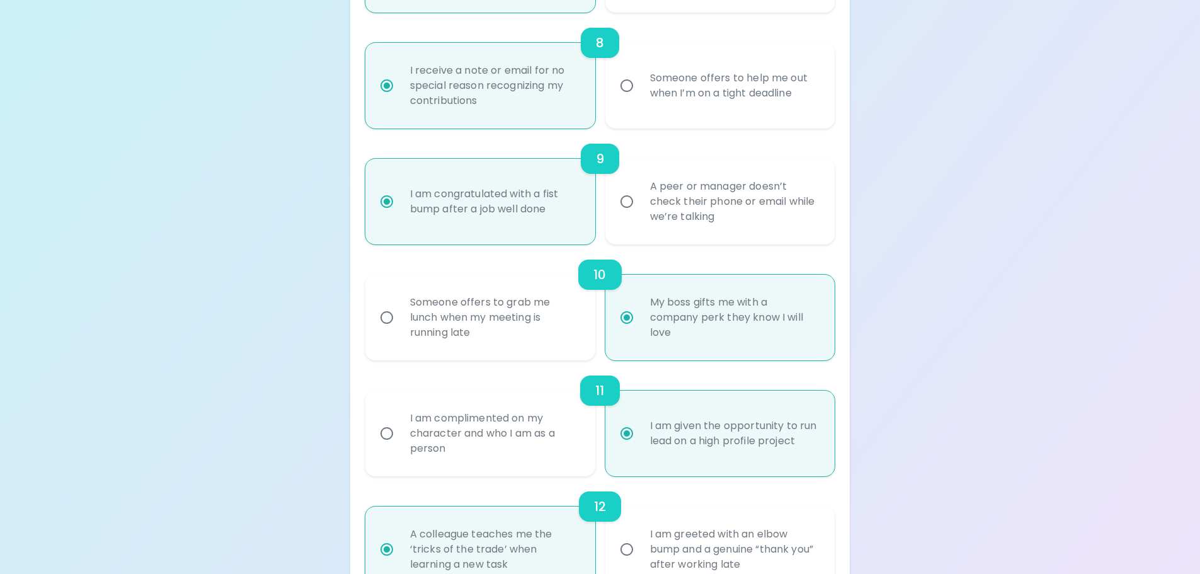
radio input "false"
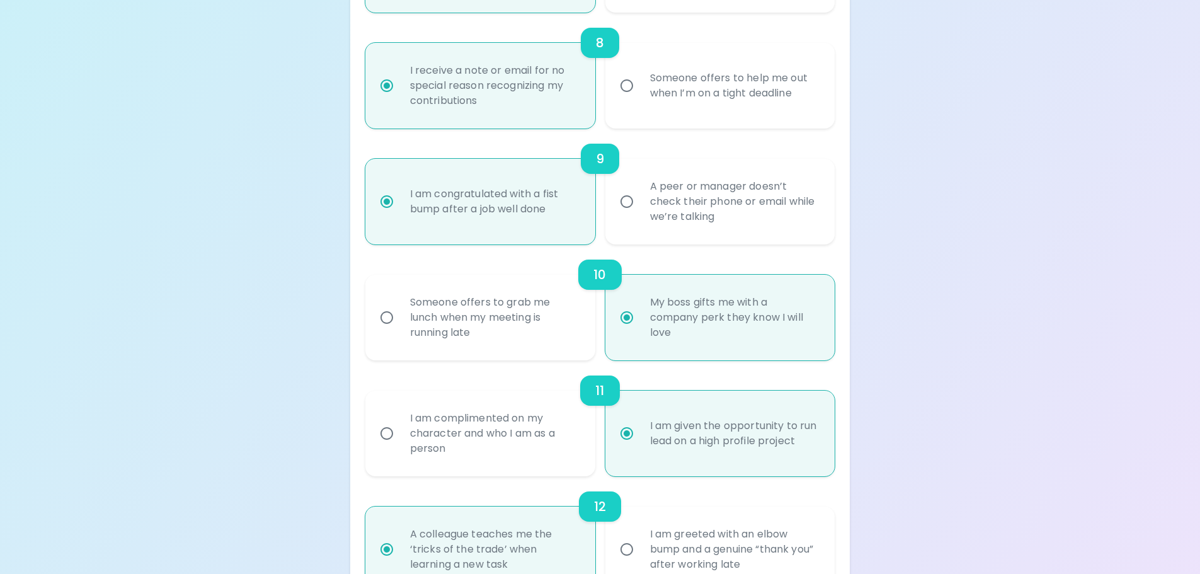
radio input "false"
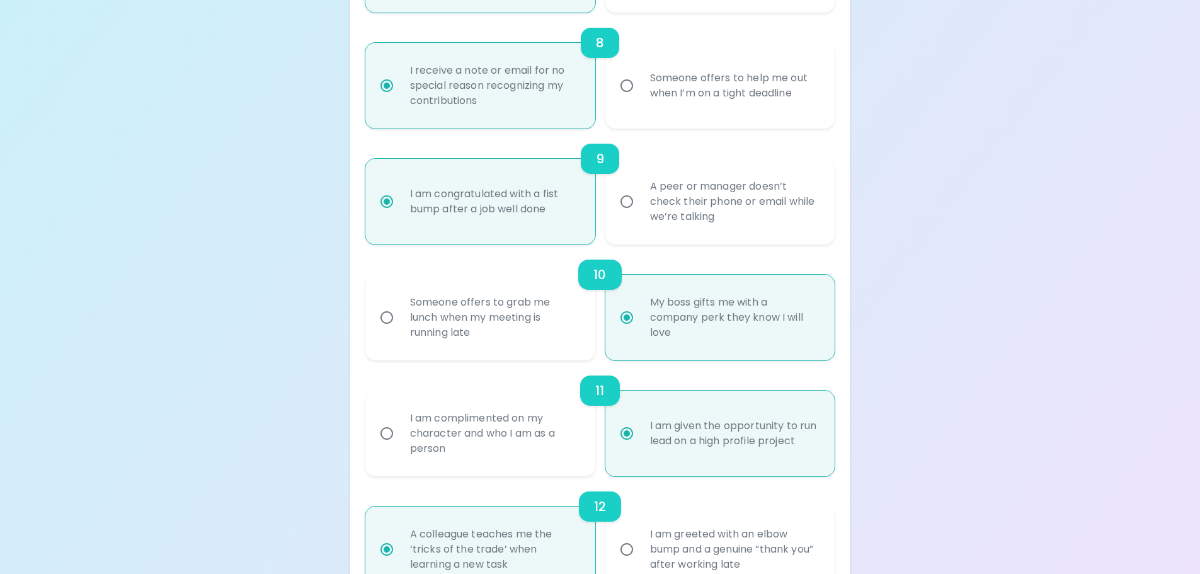
radio input "false"
radio input "true"
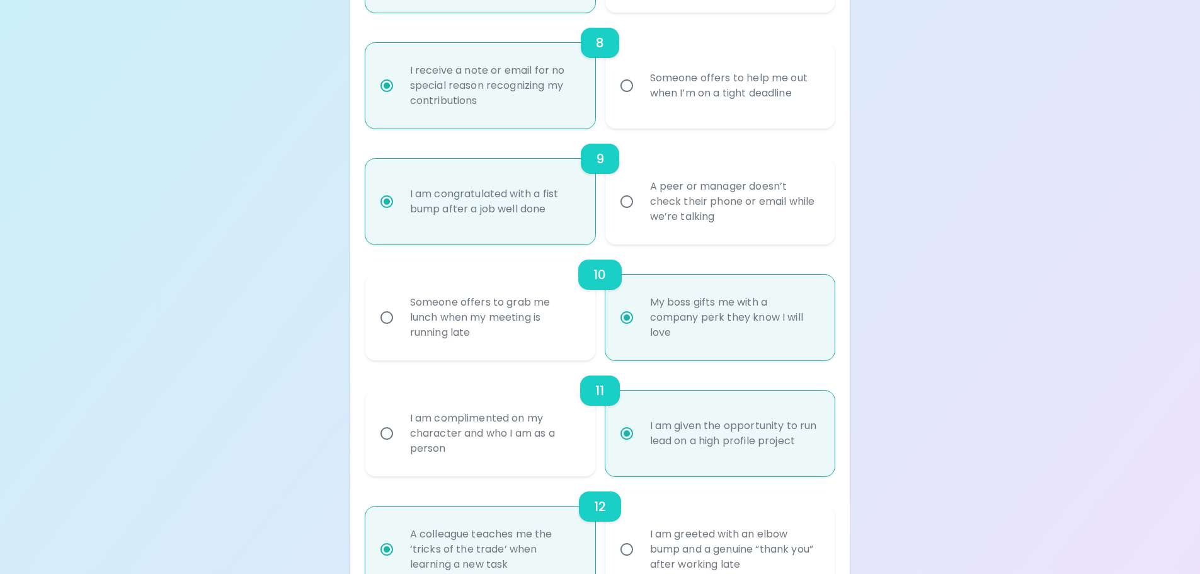
radio input "false"
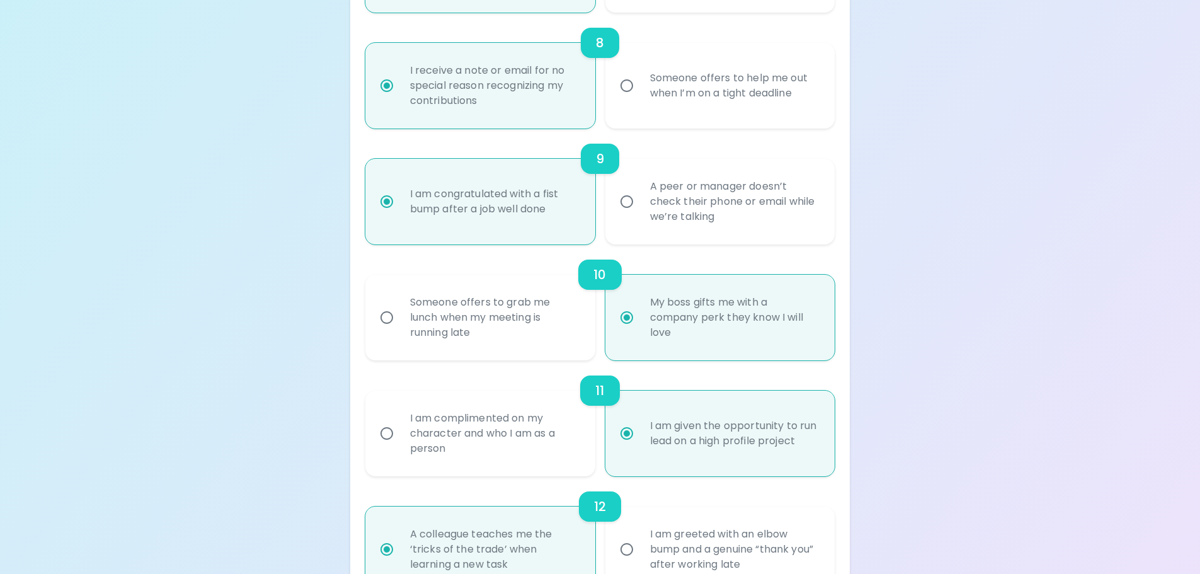
radio input "false"
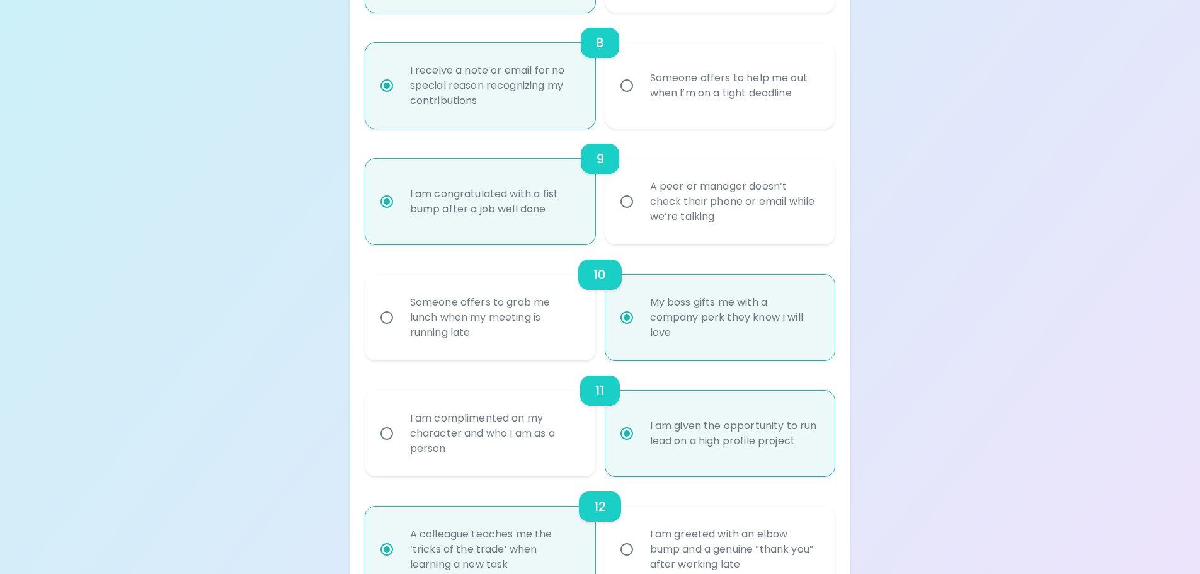
radio input "false"
radio input "true"
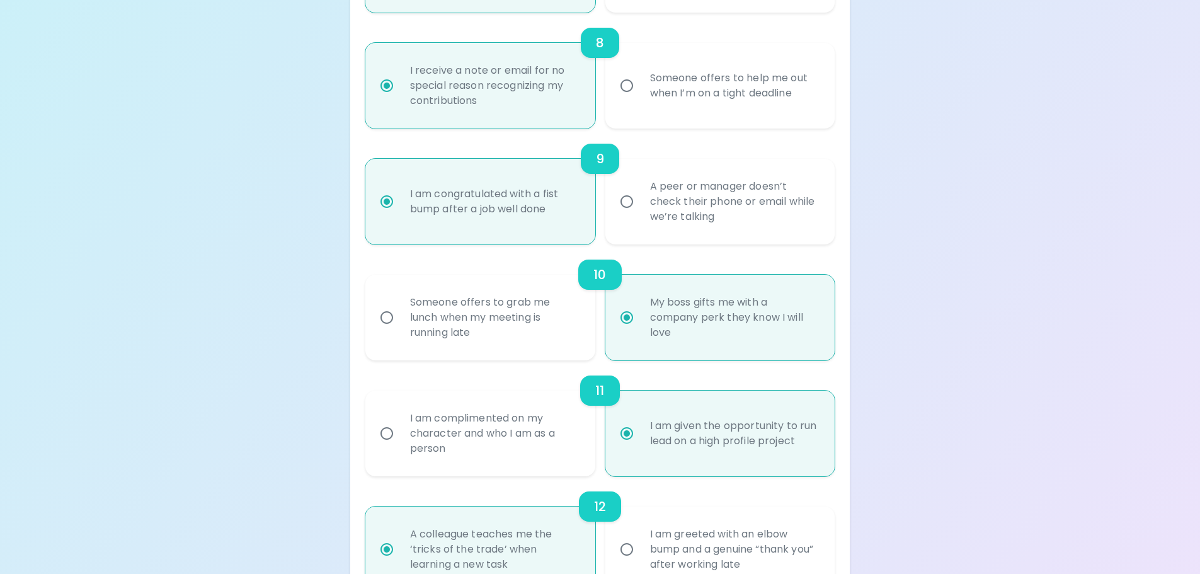
radio input "false"
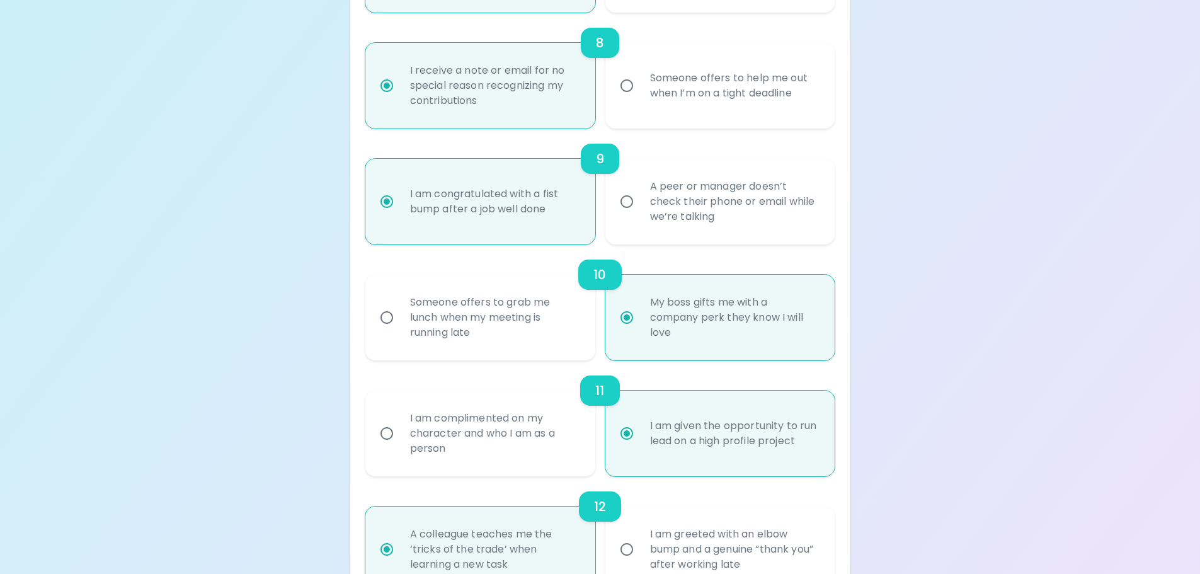
radio input "false"
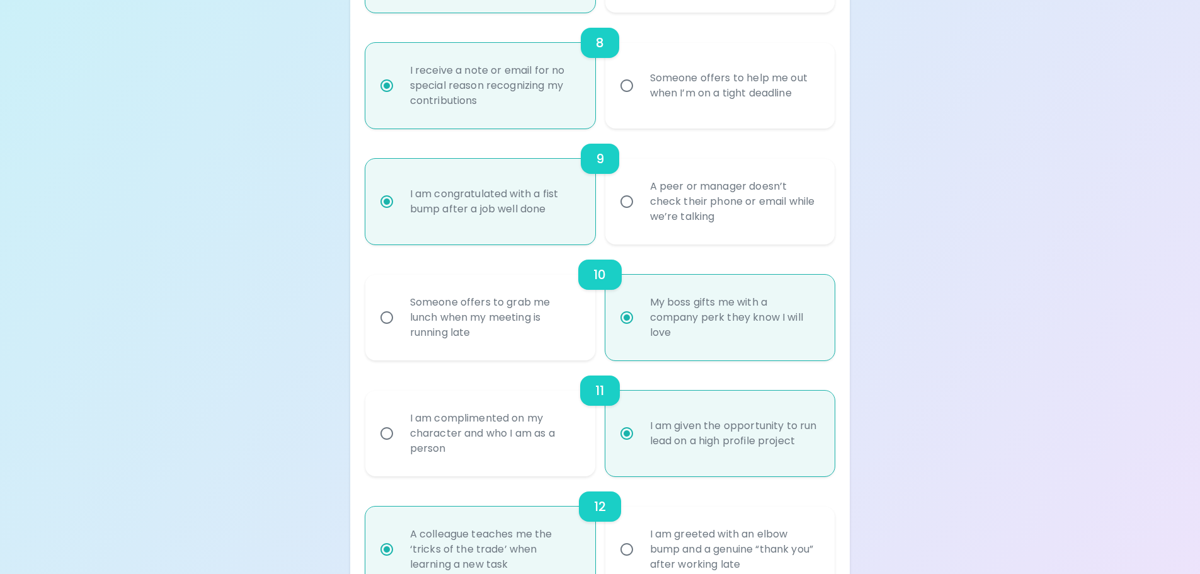
radio input "false"
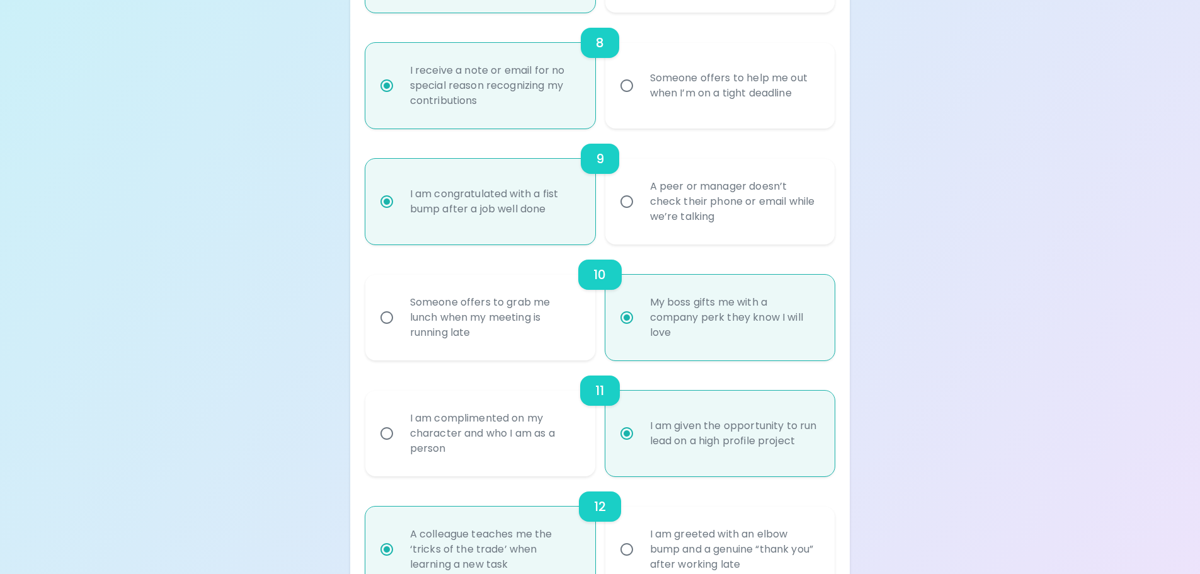
radio input "true"
radio input "false"
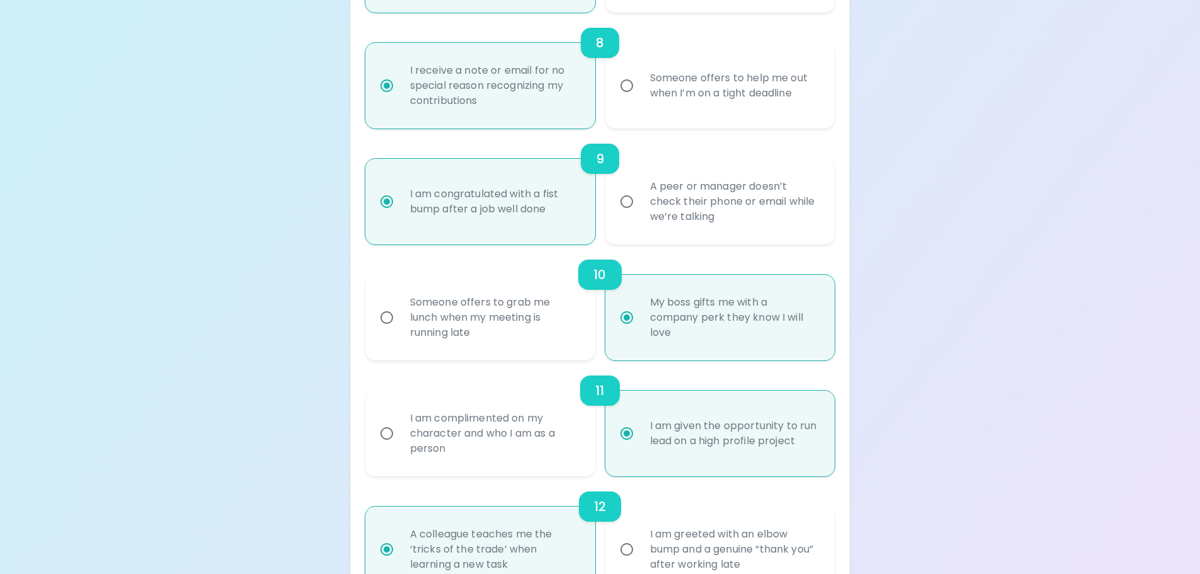
radio input "false"
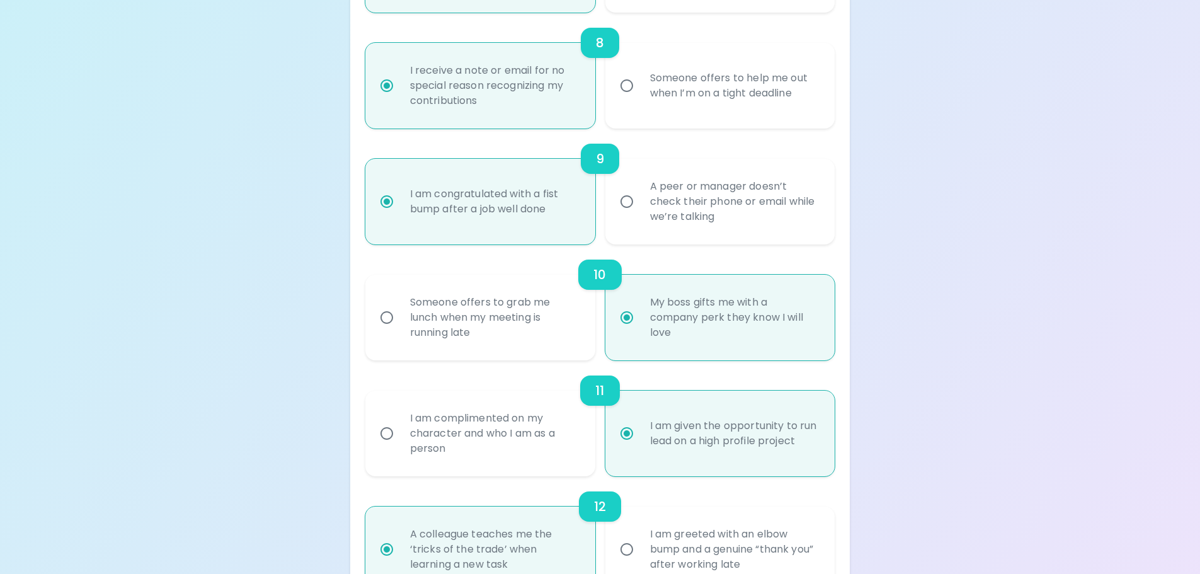
radio input "false"
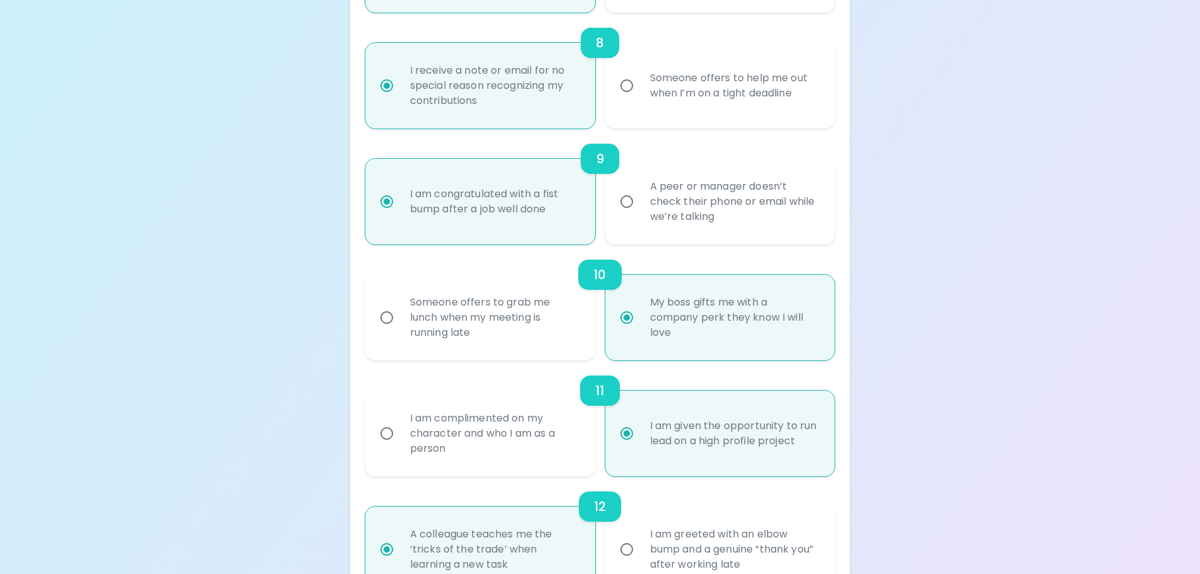
radio input "false"
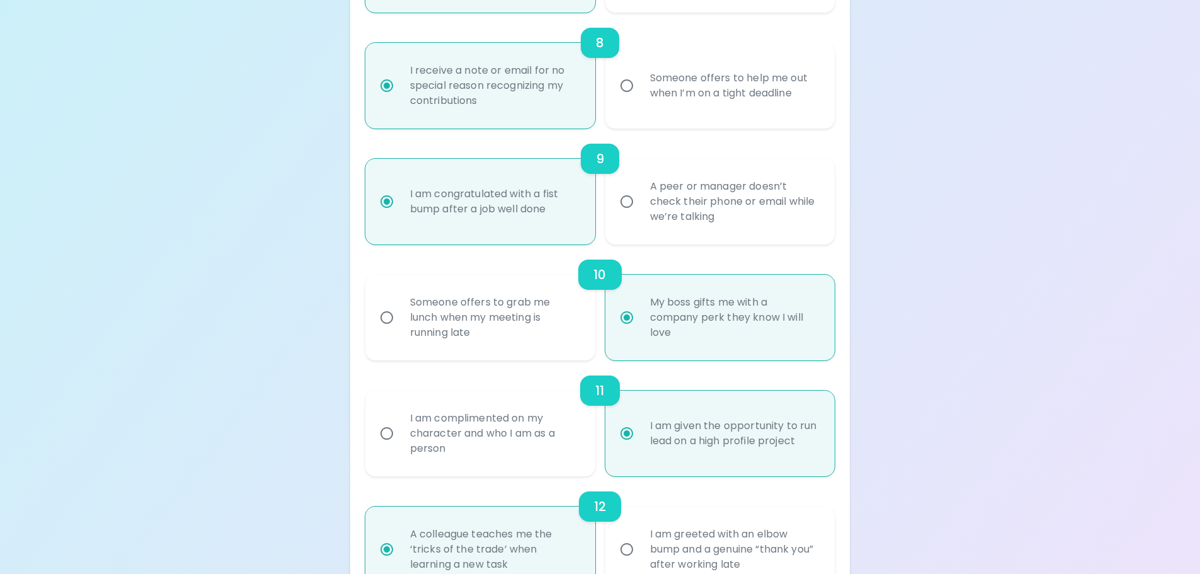
radio input "false"
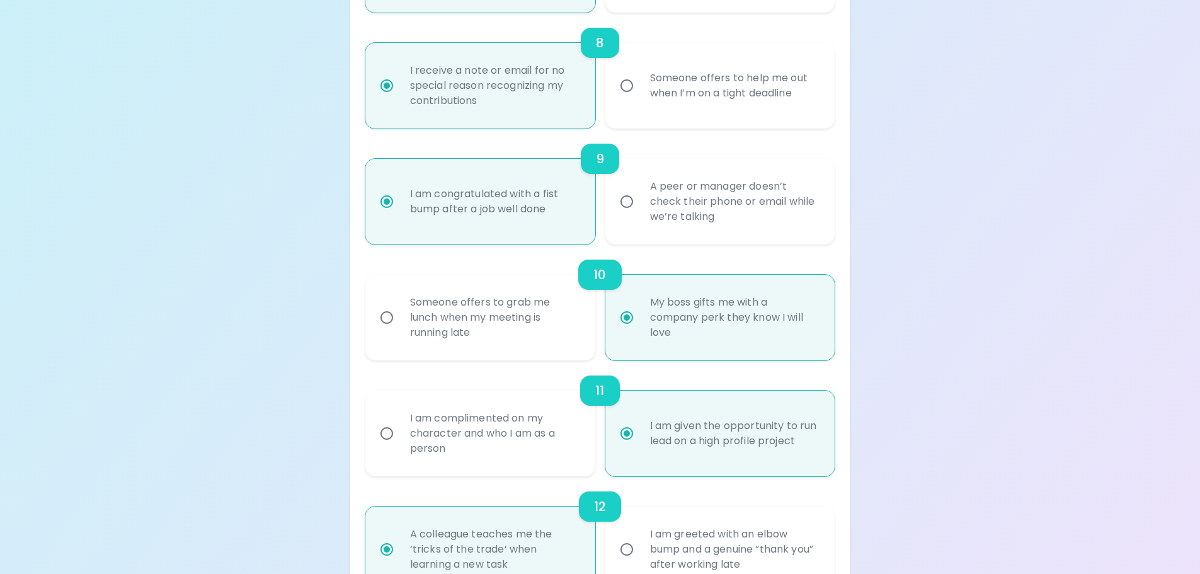
radio input "false"
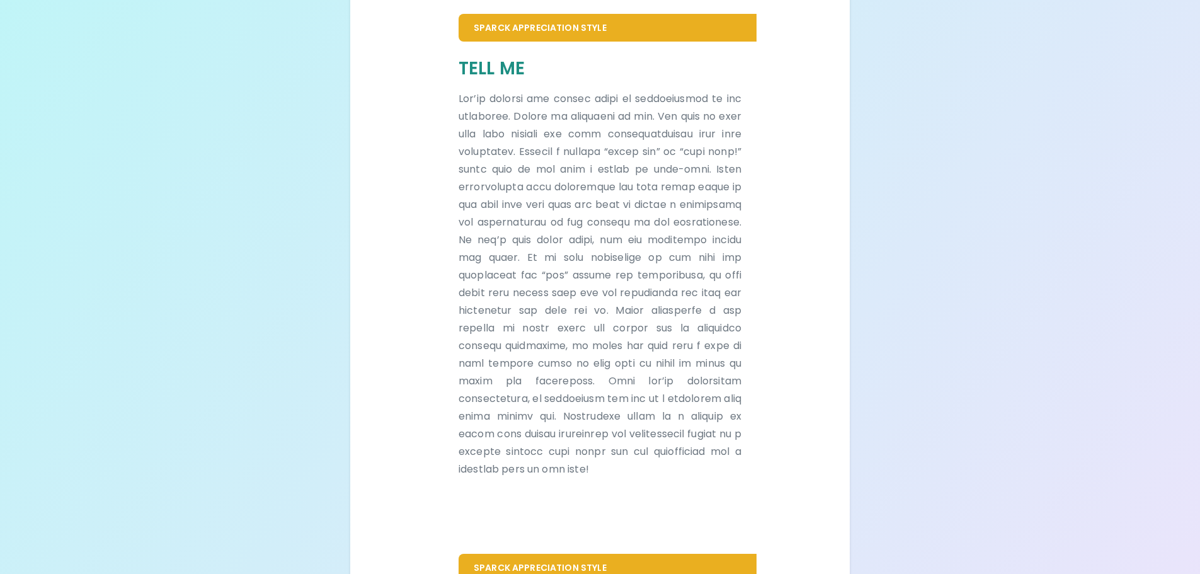
scroll to position [390, 0]
